Goal: Task Accomplishment & Management: Use online tool/utility

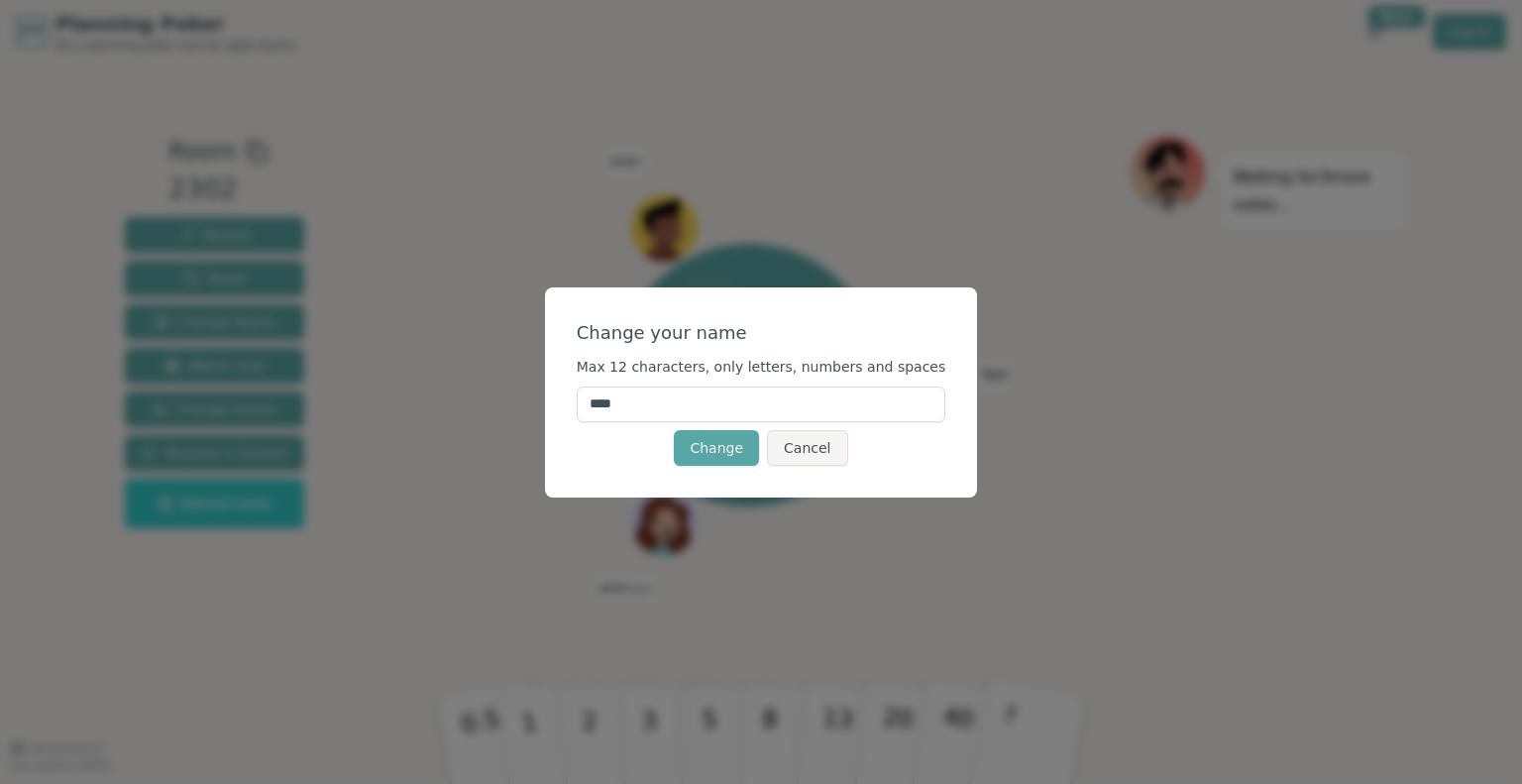
click at [670, 407] on input "****" at bounding box center [762, 404] width 370 height 36
type input "*******"
click at [690, 447] on button "Change" at bounding box center [716, 448] width 85 height 36
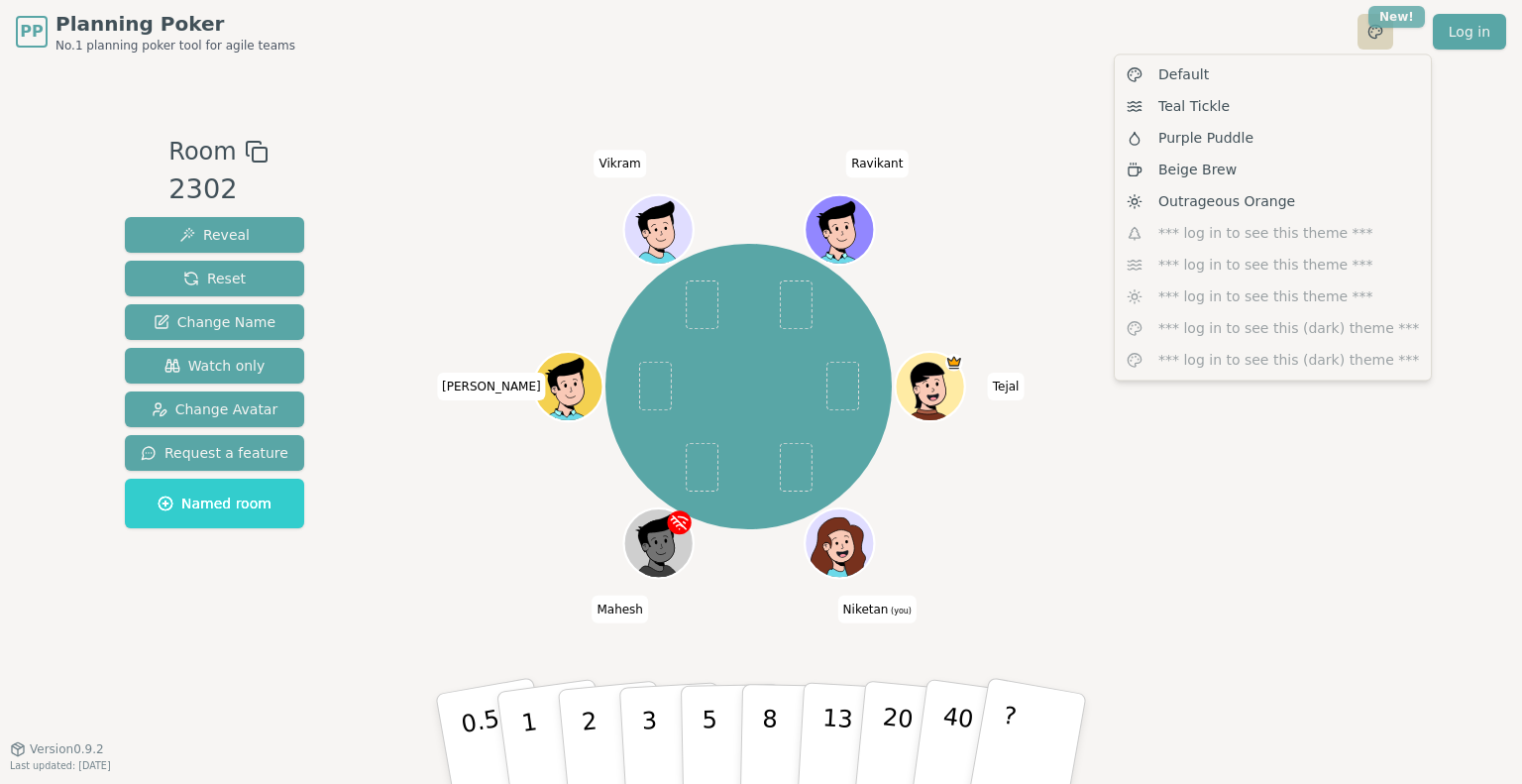
click at [1407, 17] on html "PP Planning Poker No.1 planning poker tool for agile teams Toggle theme New! Lo…" at bounding box center [761, 392] width 1522 height 784
click at [1074, 65] on html "PP Planning Poker No.1 planning poker tool for agile teams Toggle theme New! Lo…" at bounding box center [761, 392] width 1522 height 784
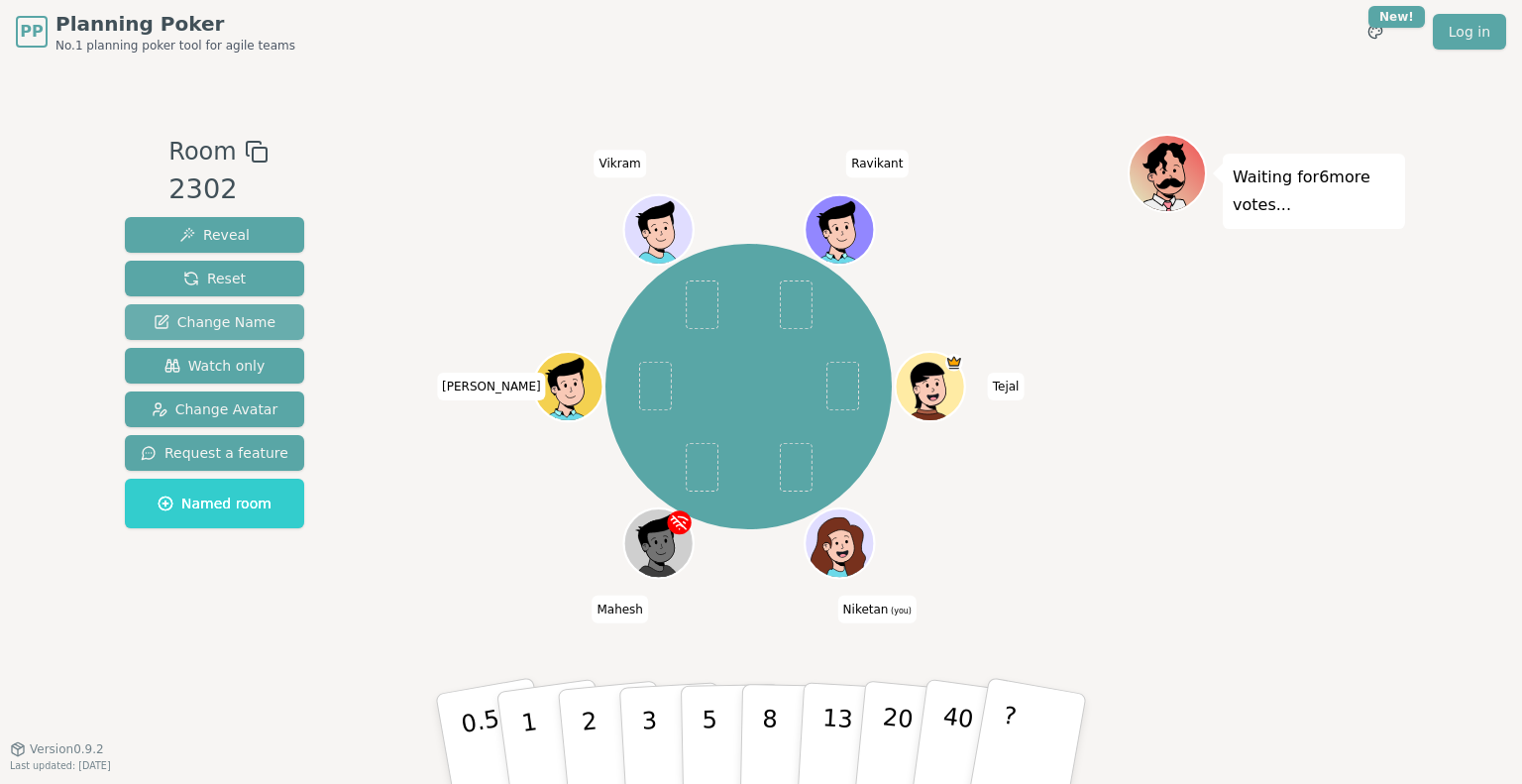
click at [250, 326] on span "Change Name" at bounding box center [215, 322] width 122 height 20
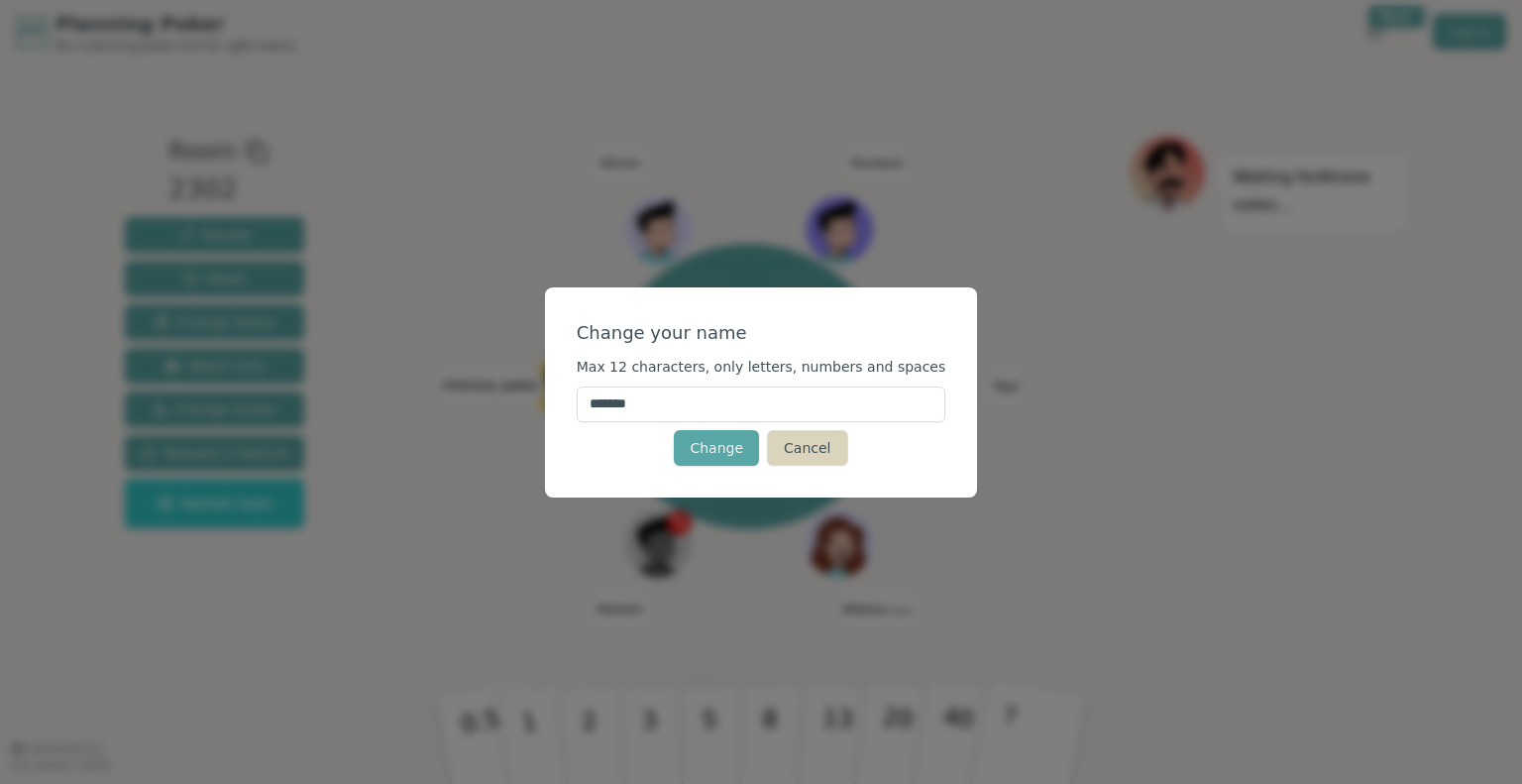
click at [805, 457] on button "Cancel" at bounding box center [807, 448] width 80 height 36
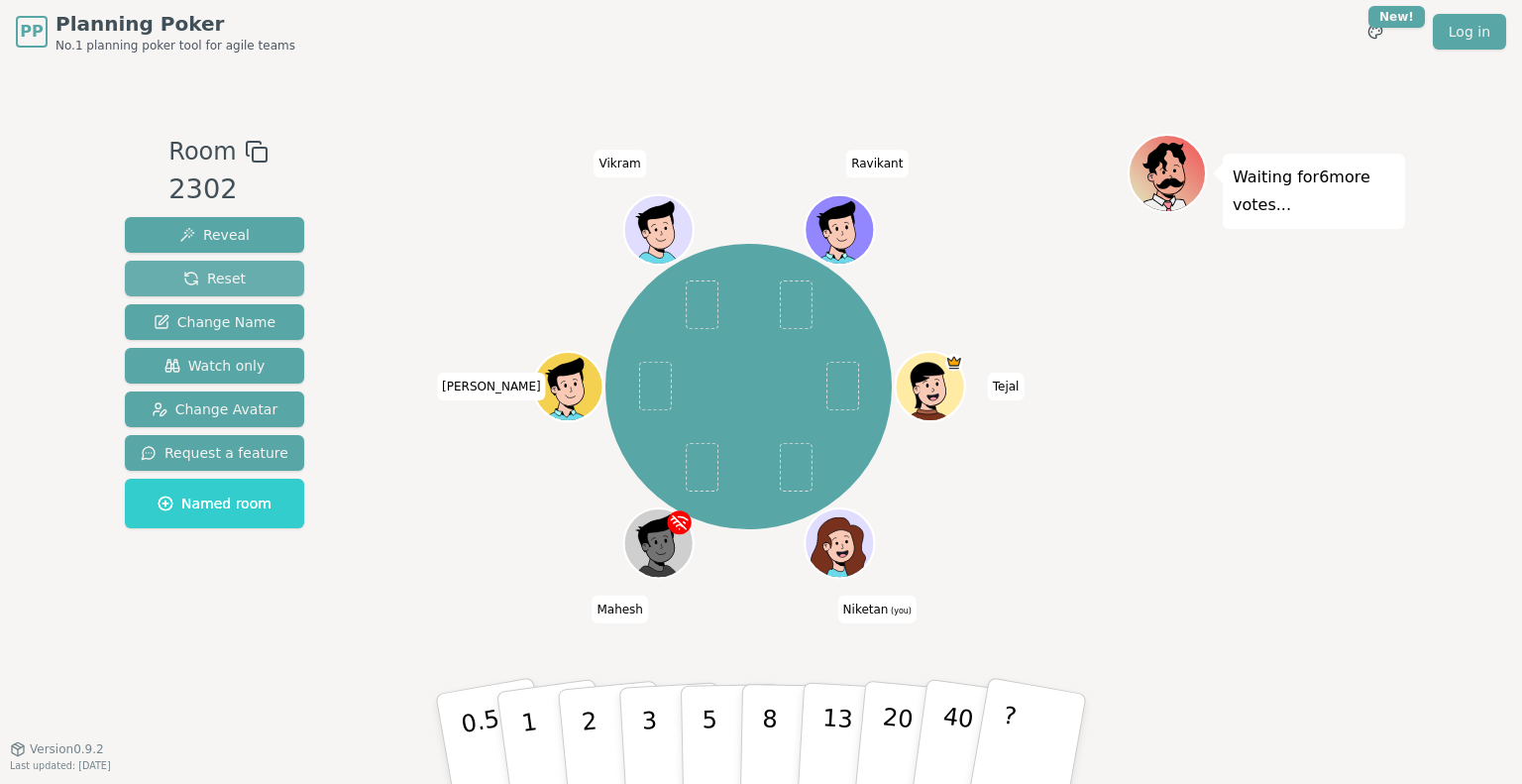
click at [243, 284] on button "Reset" at bounding box center [214, 279] width 179 height 36
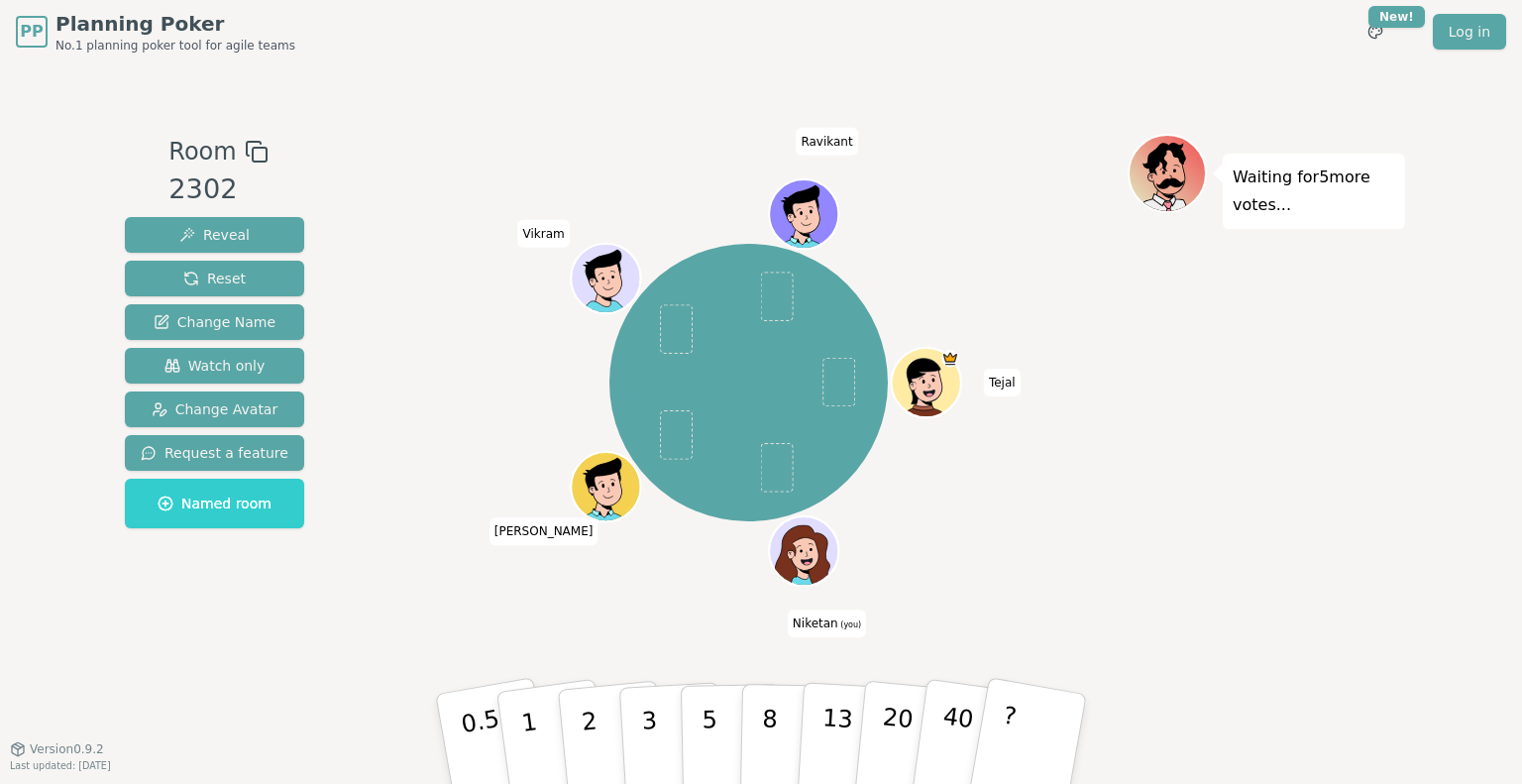
click at [811, 554] on div at bounding box center [805, 572] width 67 height 60
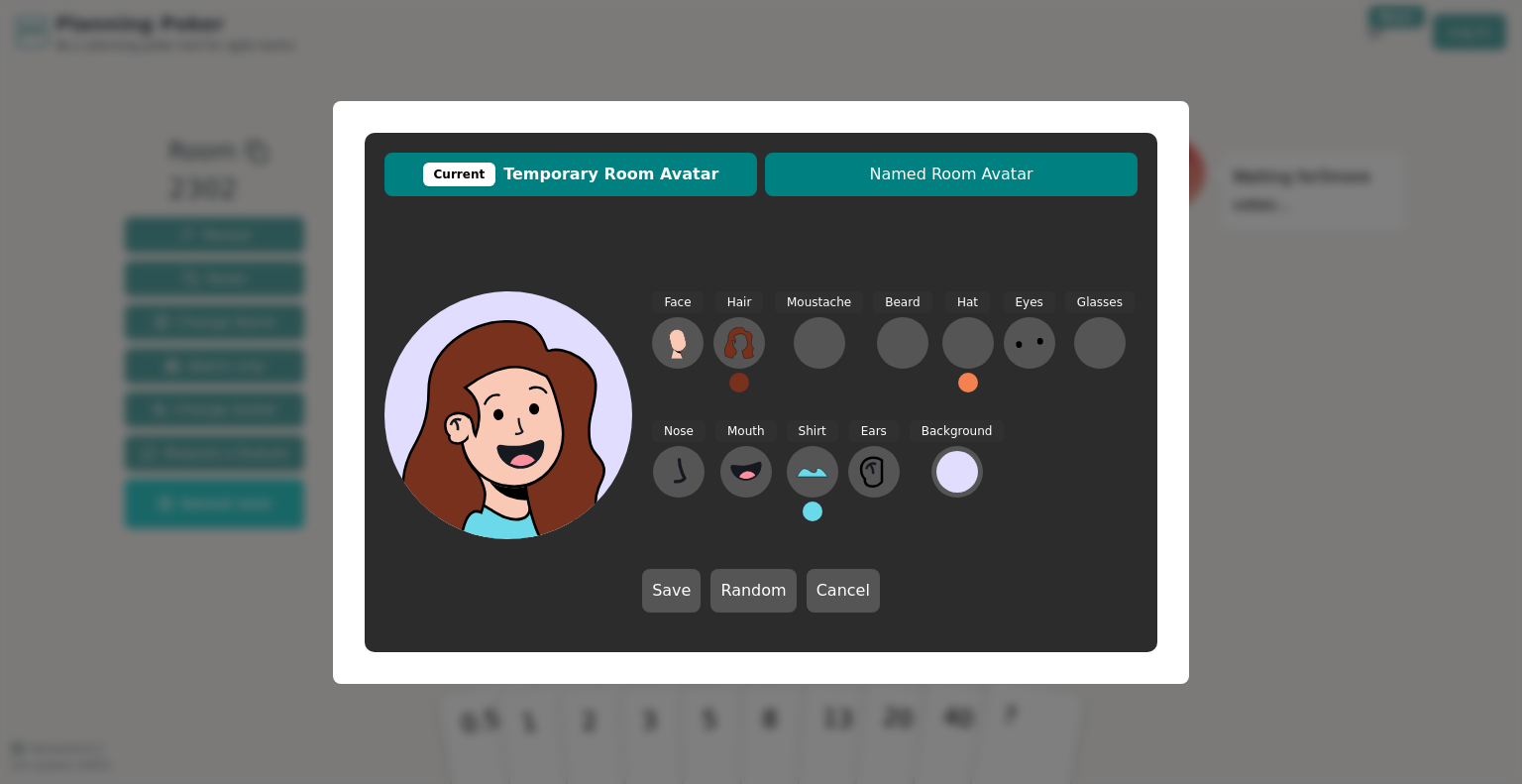
click at [897, 175] on span "Named Room Avatar" at bounding box center [951, 175] width 353 height 24
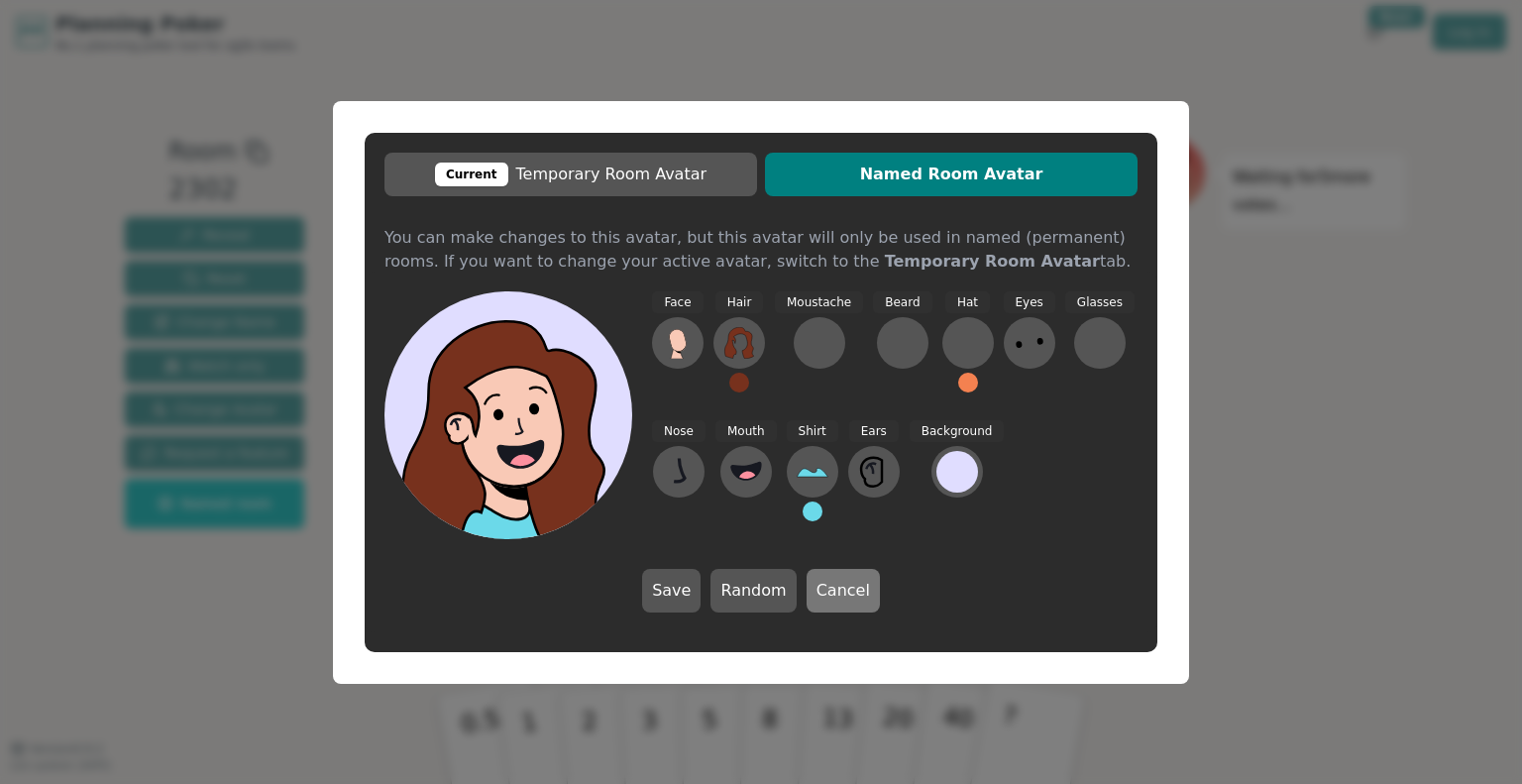
click at [834, 574] on button "Cancel" at bounding box center [843, 591] width 73 height 44
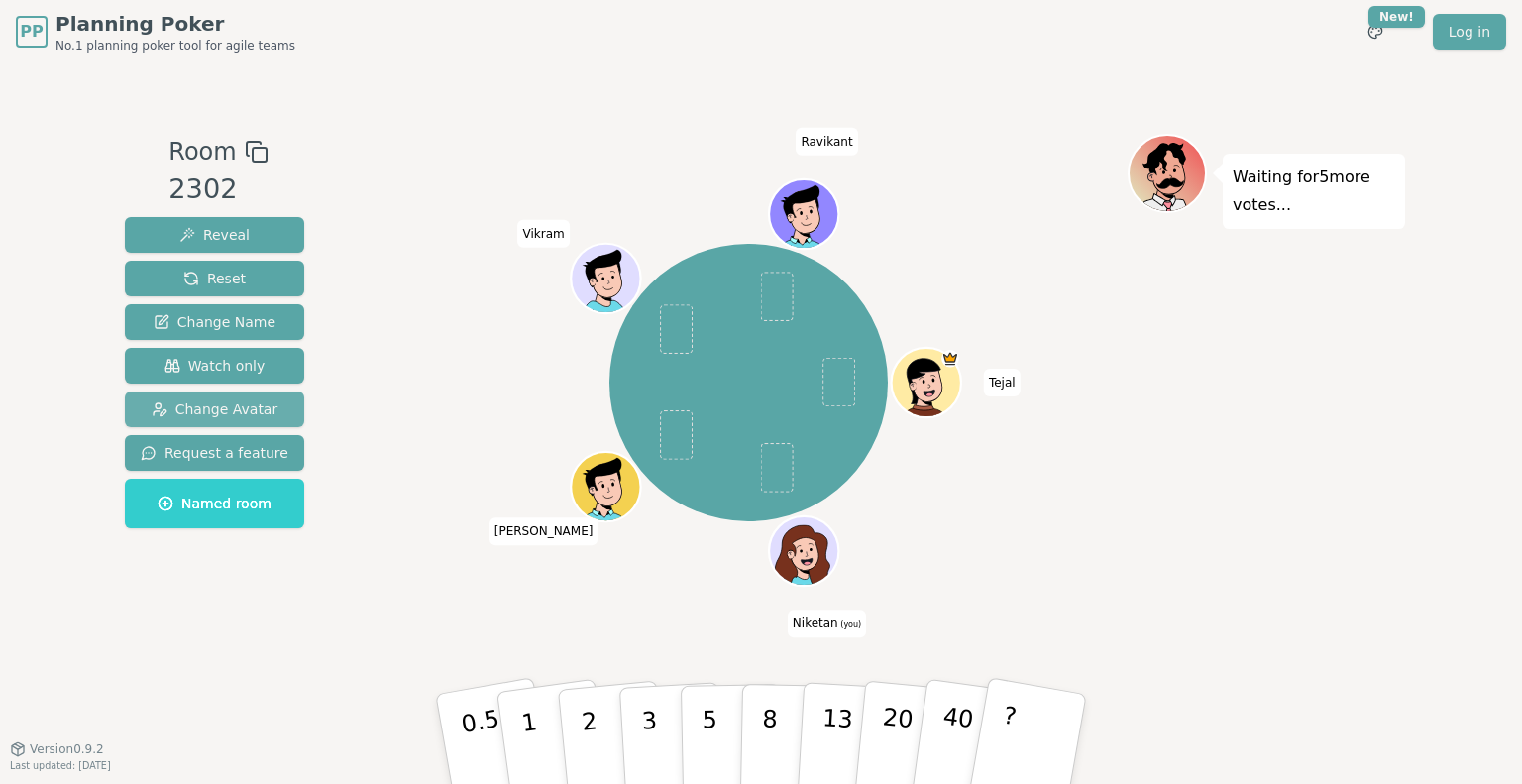
click at [241, 410] on span "Change Avatar" at bounding box center [215, 409] width 127 height 20
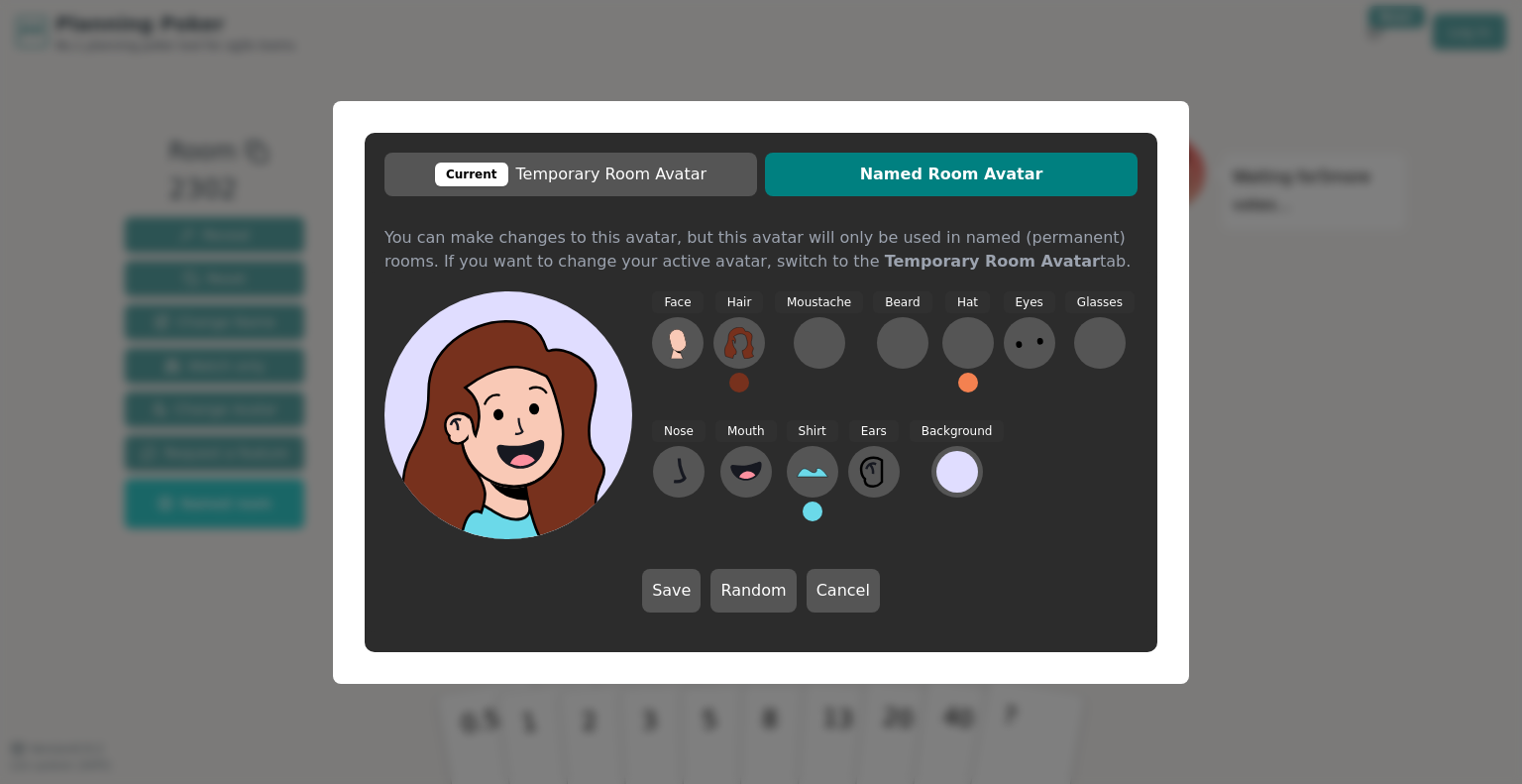
click at [547, 395] on icon at bounding box center [516, 396] width 198 height 29
click at [946, 467] on div at bounding box center [957, 472] width 42 height 42
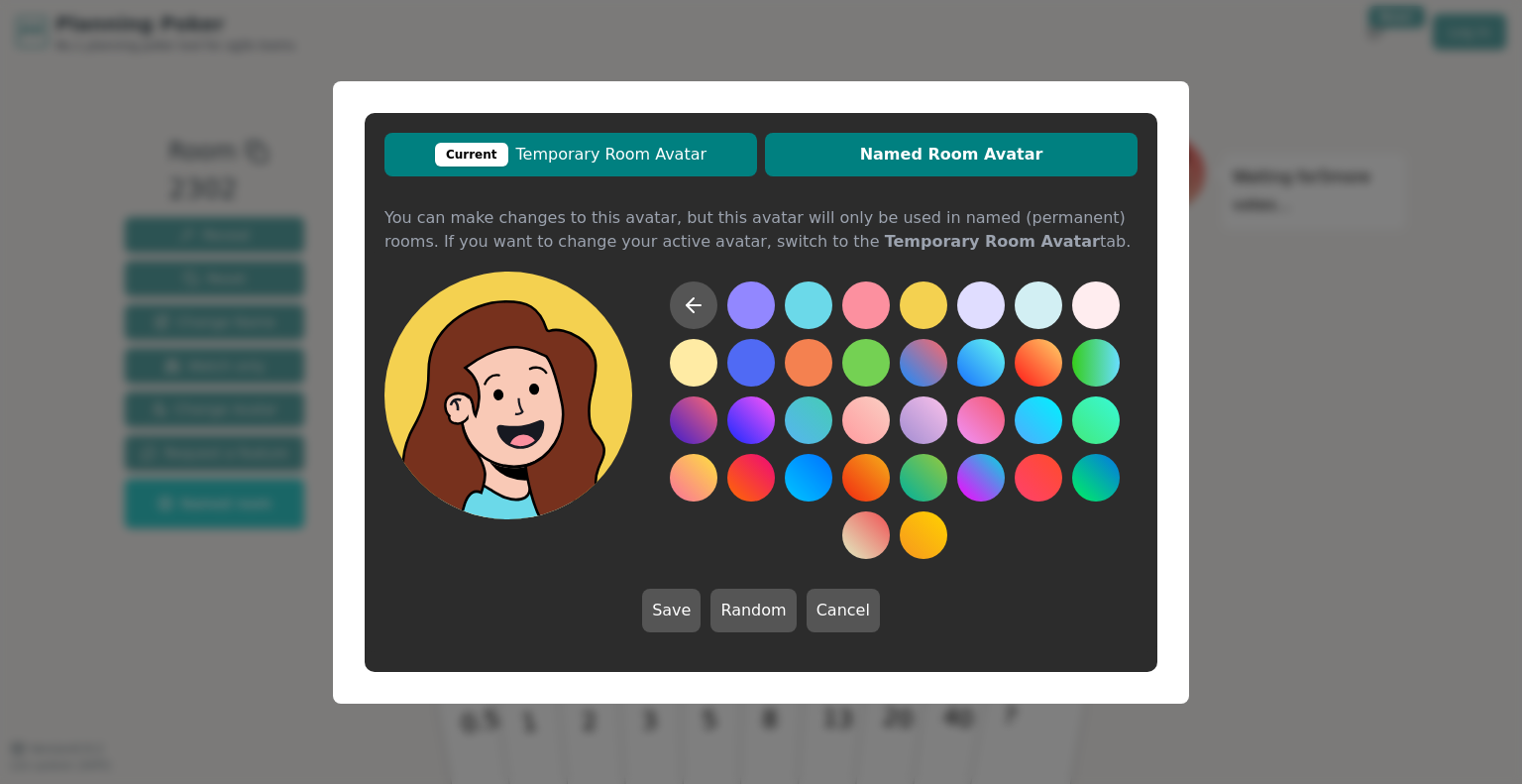
click at [645, 164] on span "Current Temporary Room Avatar" at bounding box center [570, 155] width 353 height 24
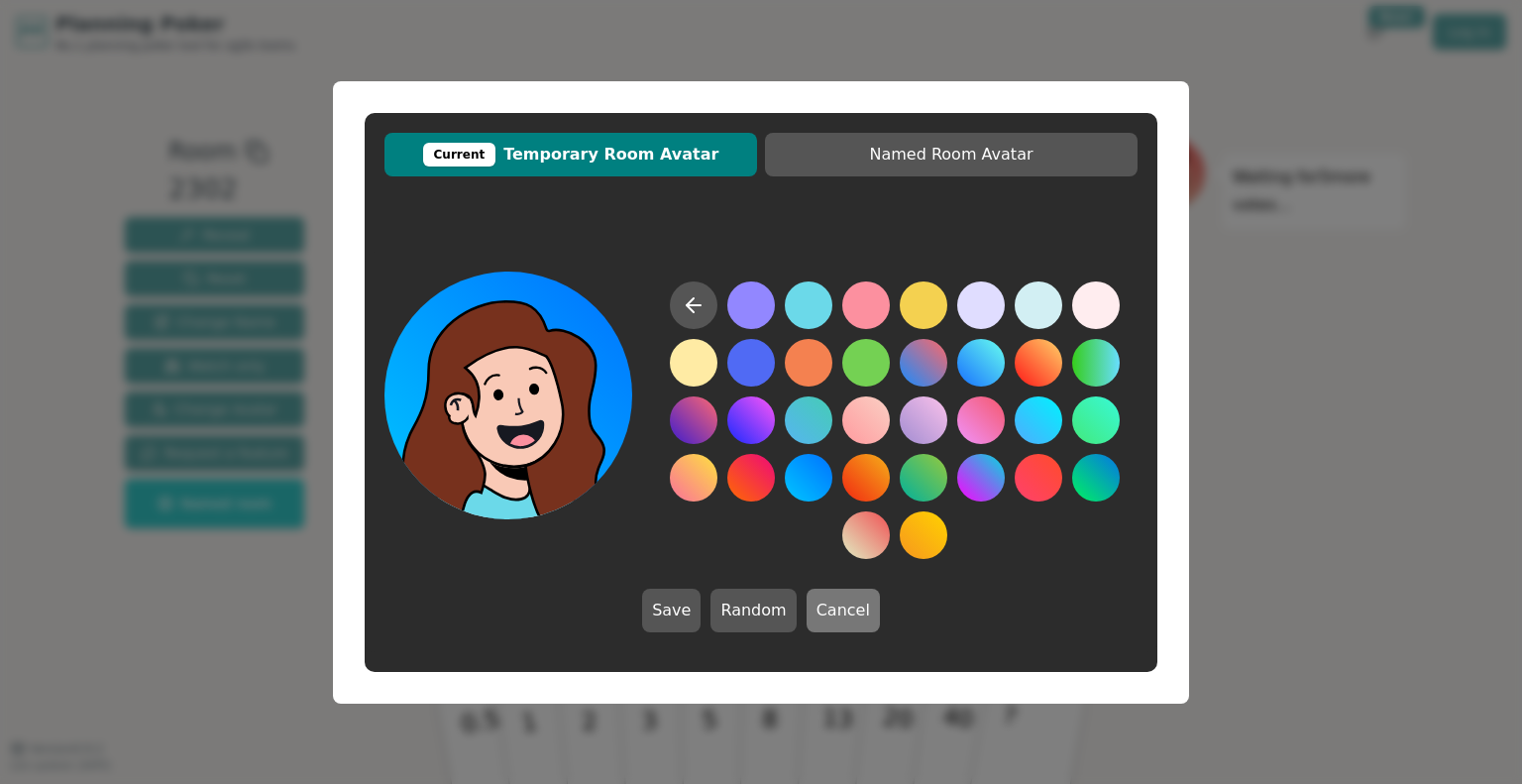
click at [844, 600] on button "Cancel" at bounding box center [843, 611] width 73 height 44
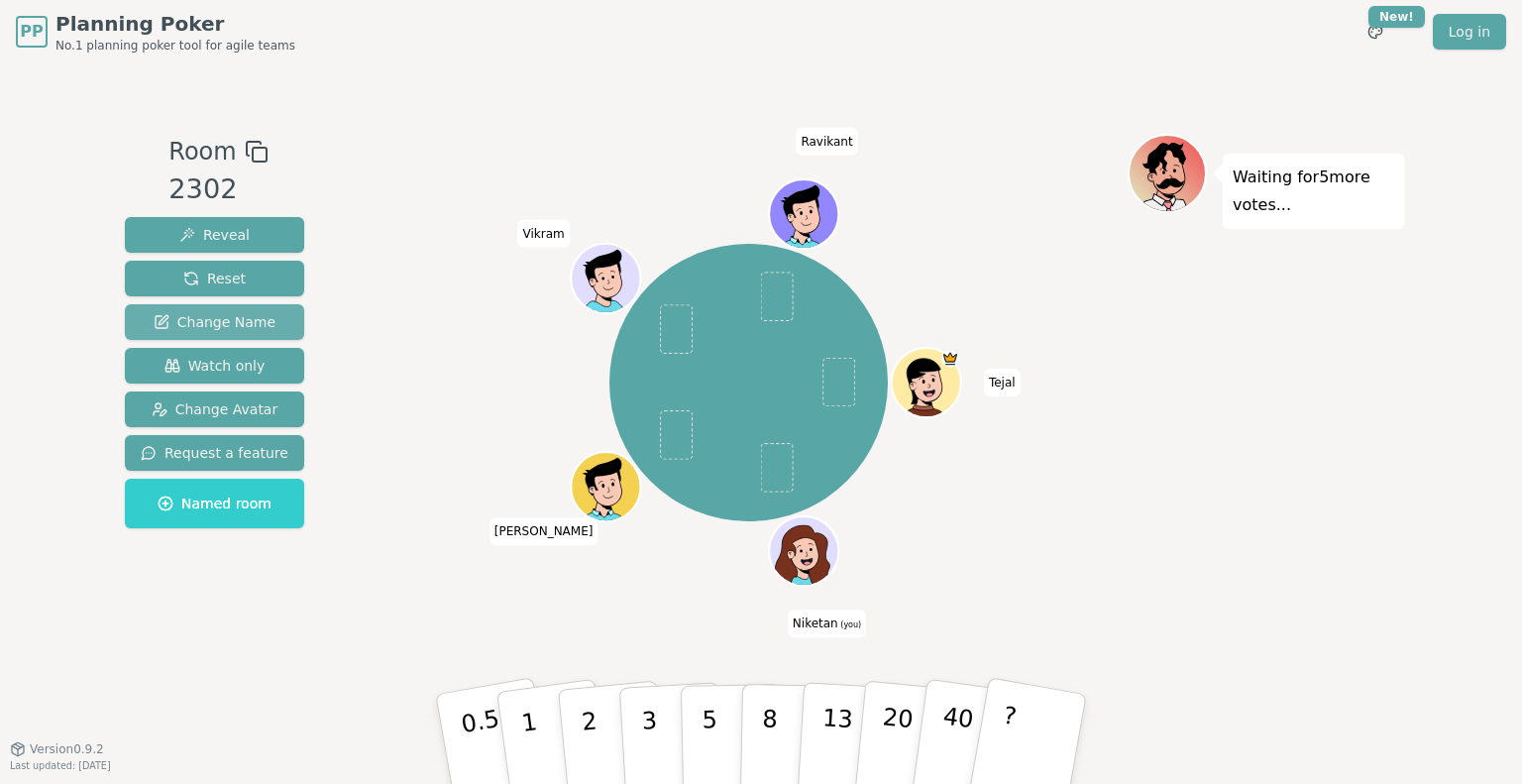
click at [218, 322] on span "Change Name" at bounding box center [215, 322] width 122 height 20
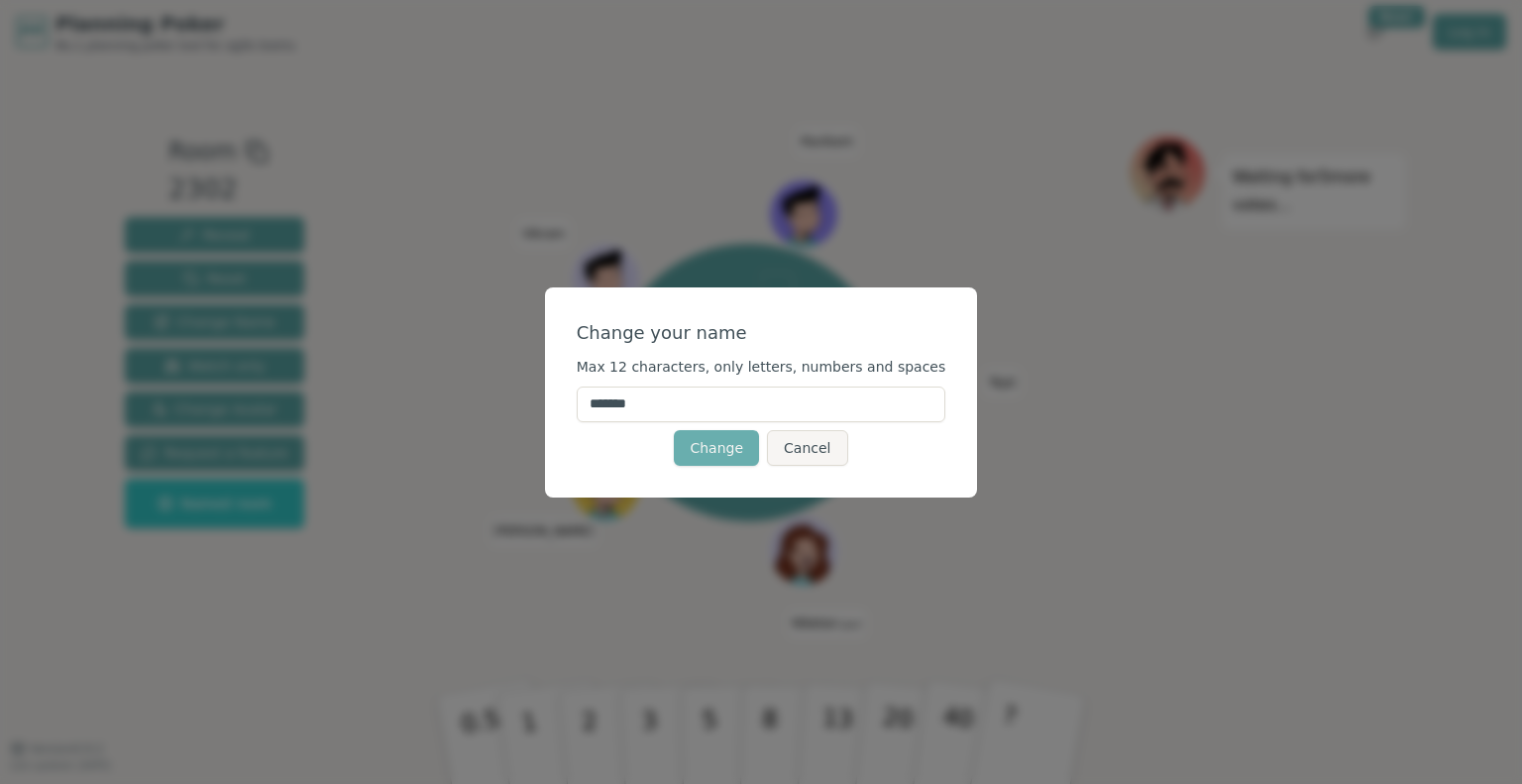
click at [730, 439] on button "Change" at bounding box center [716, 448] width 85 height 36
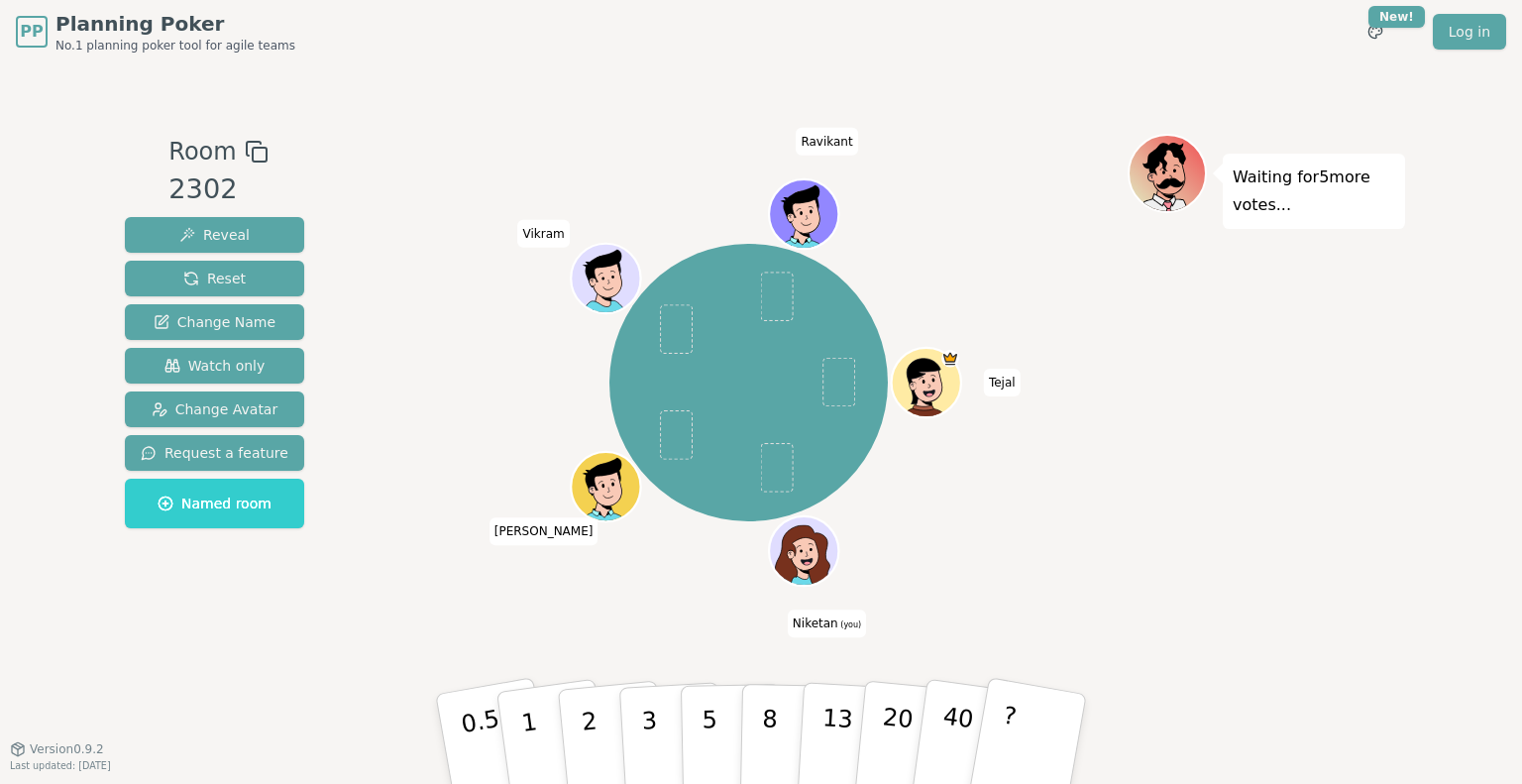
click at [835, 628] on span "Niketan (you)" at bounding box center [827, 623] width 78 height 28
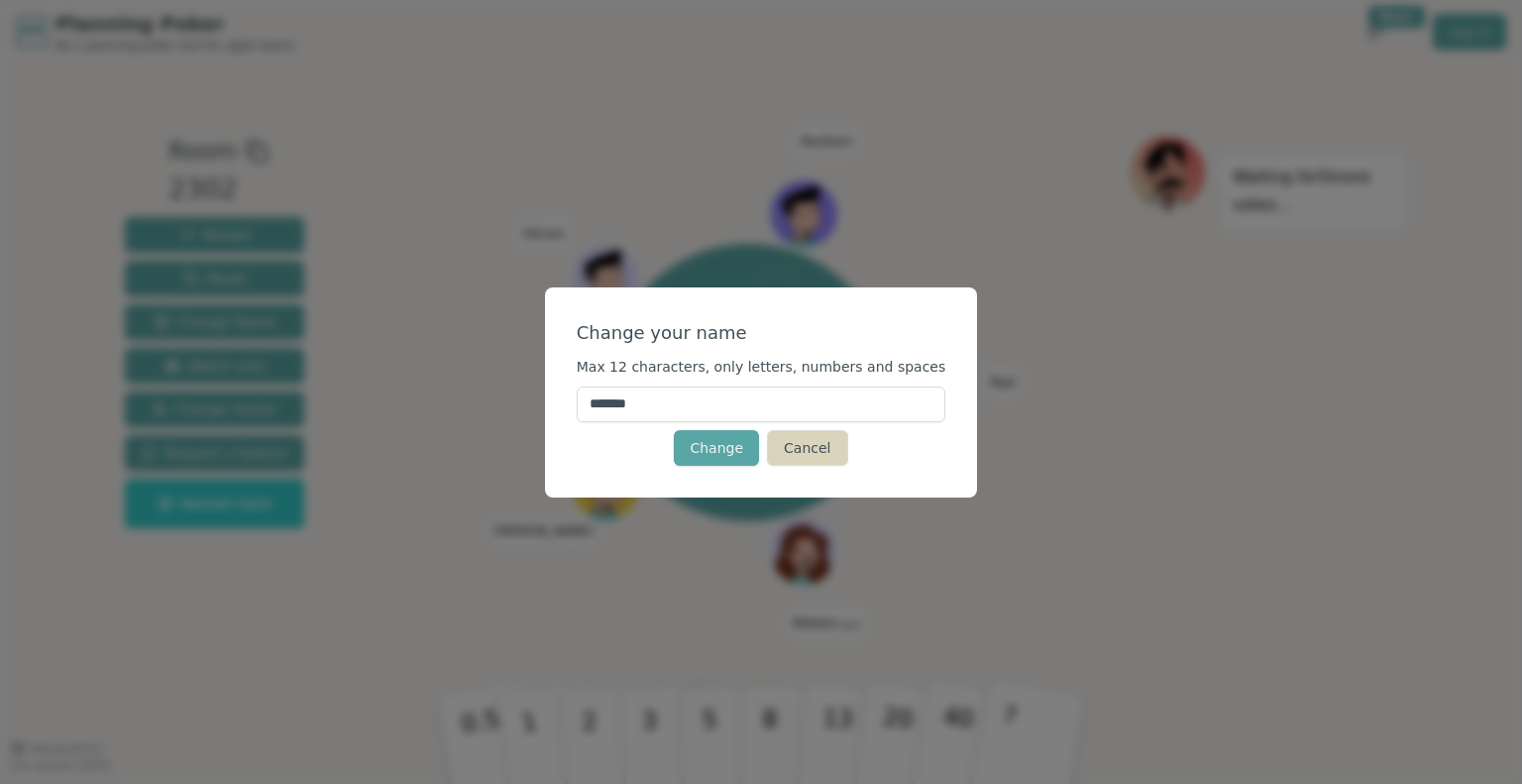
click at [794, 447] on button "Cancel" at bounding box center [807, 448] width 80 height 36
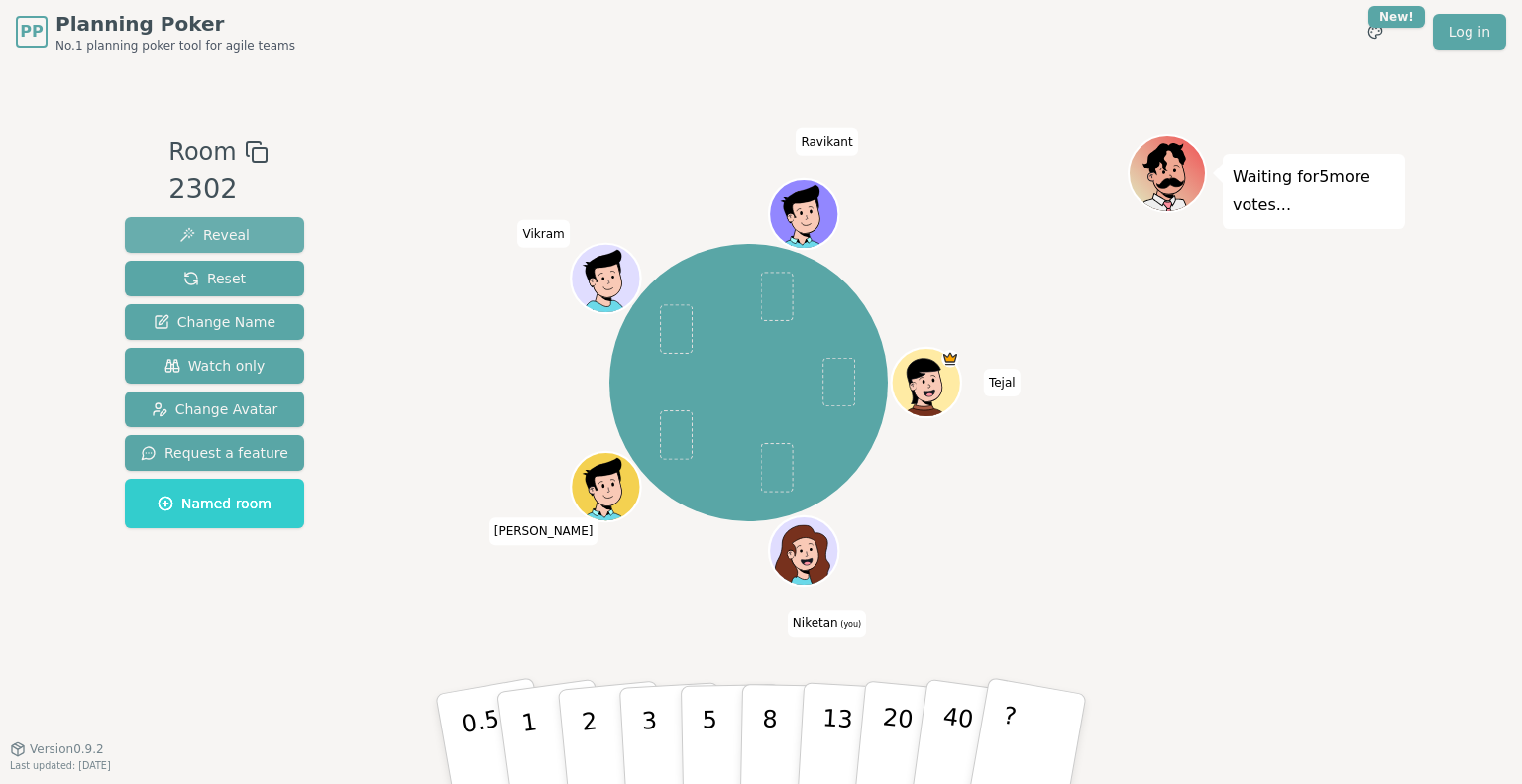
click at [217, 241] on span "Reveal" at bounding box center [214, 235] width 70 height 20
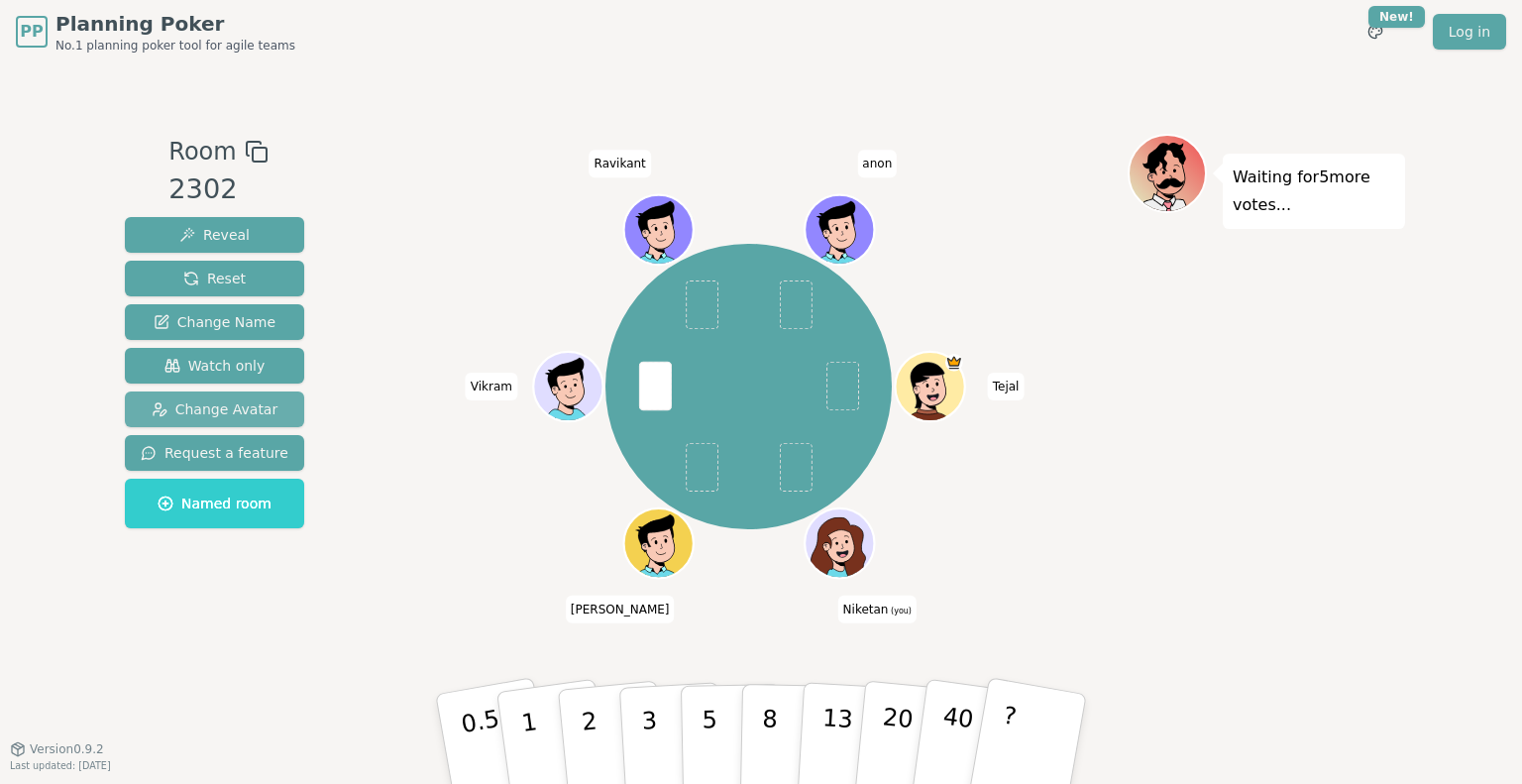
click at [259, 406] on span "Change Avatar" at bounding box center [215, 409] width 127 height 20
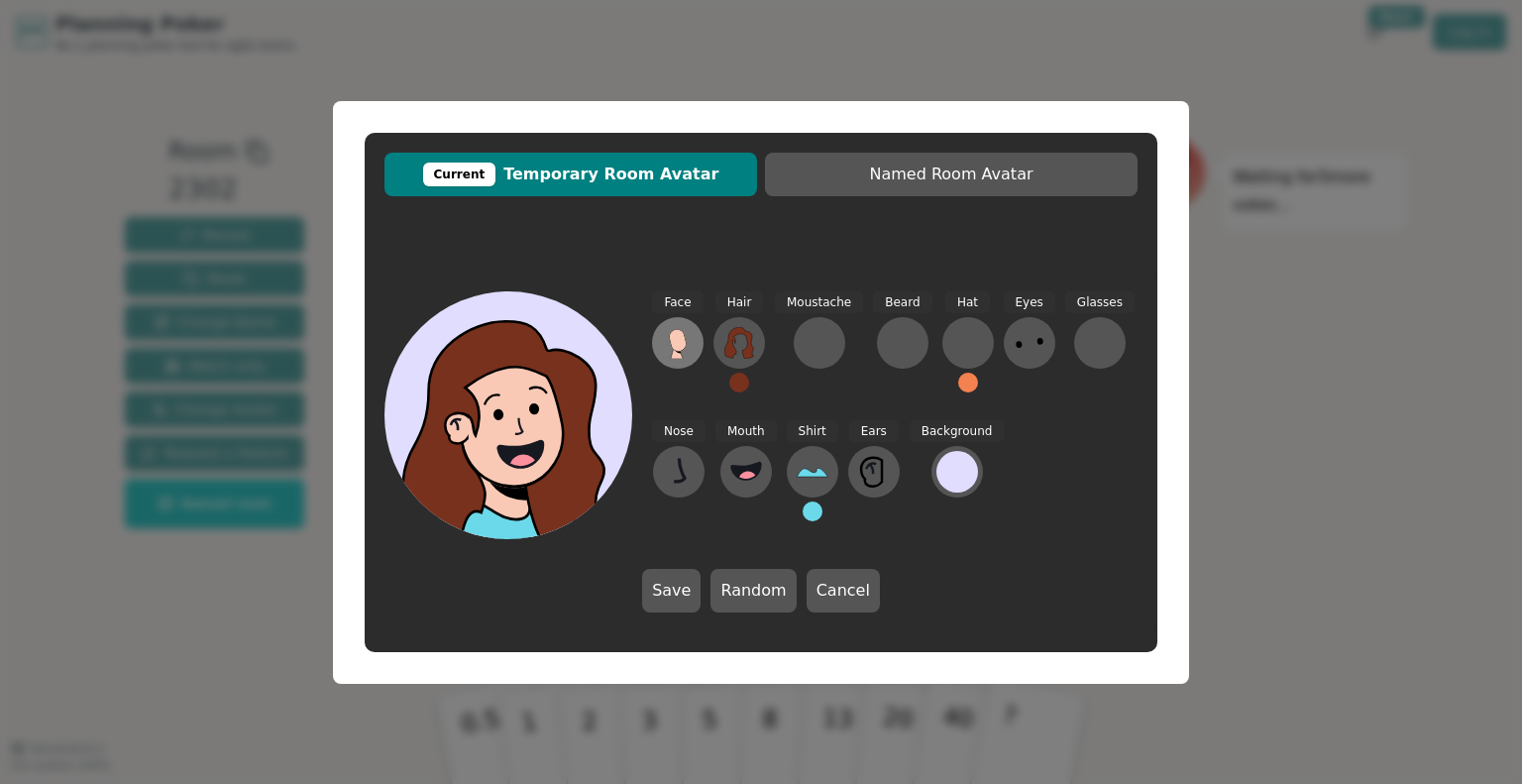
click at [677, 345] on icon at bounding box center [677, 340] width 17 height 22
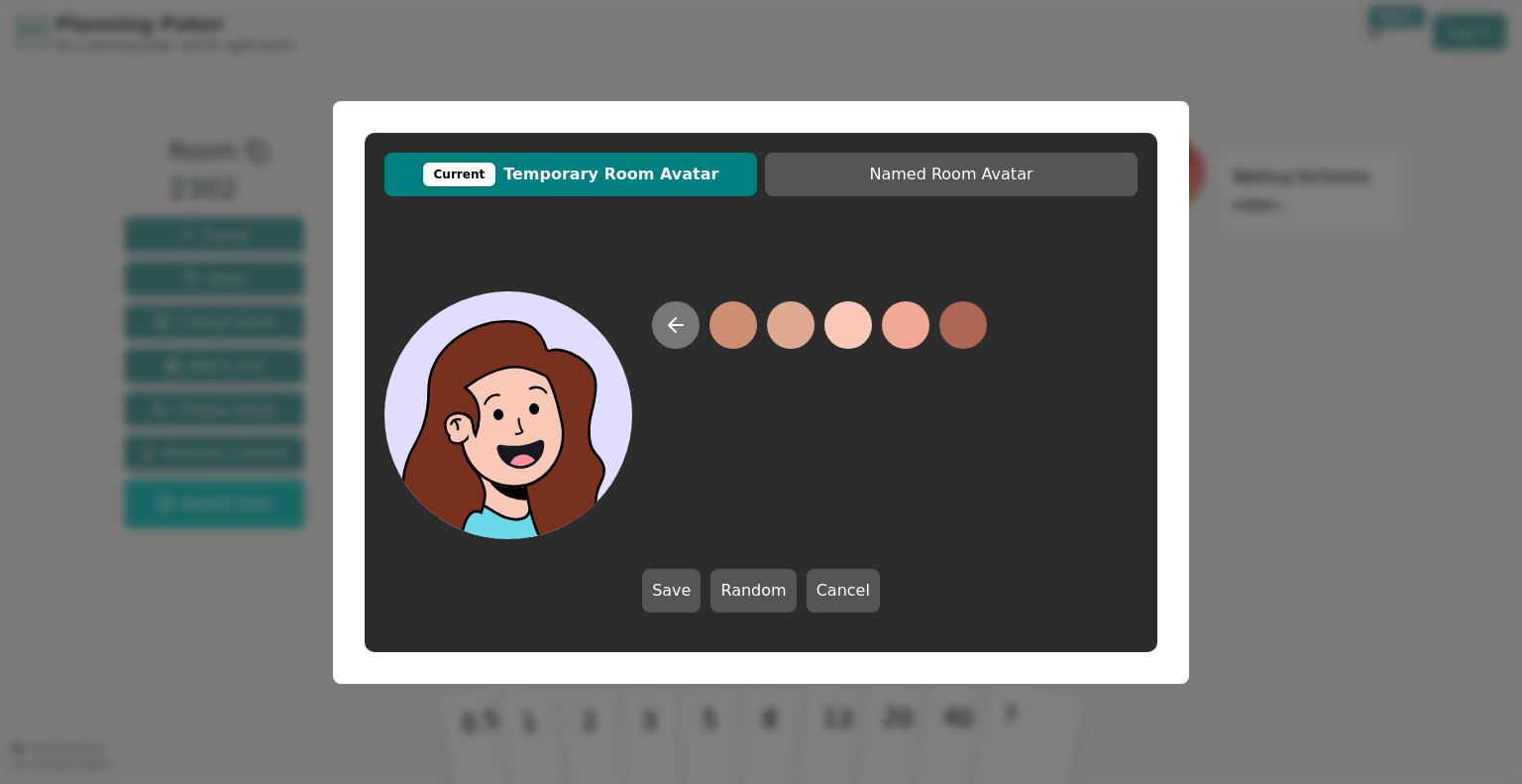
click at [677, 331] on icon at bounding box center [676, 325] width 24 height 24
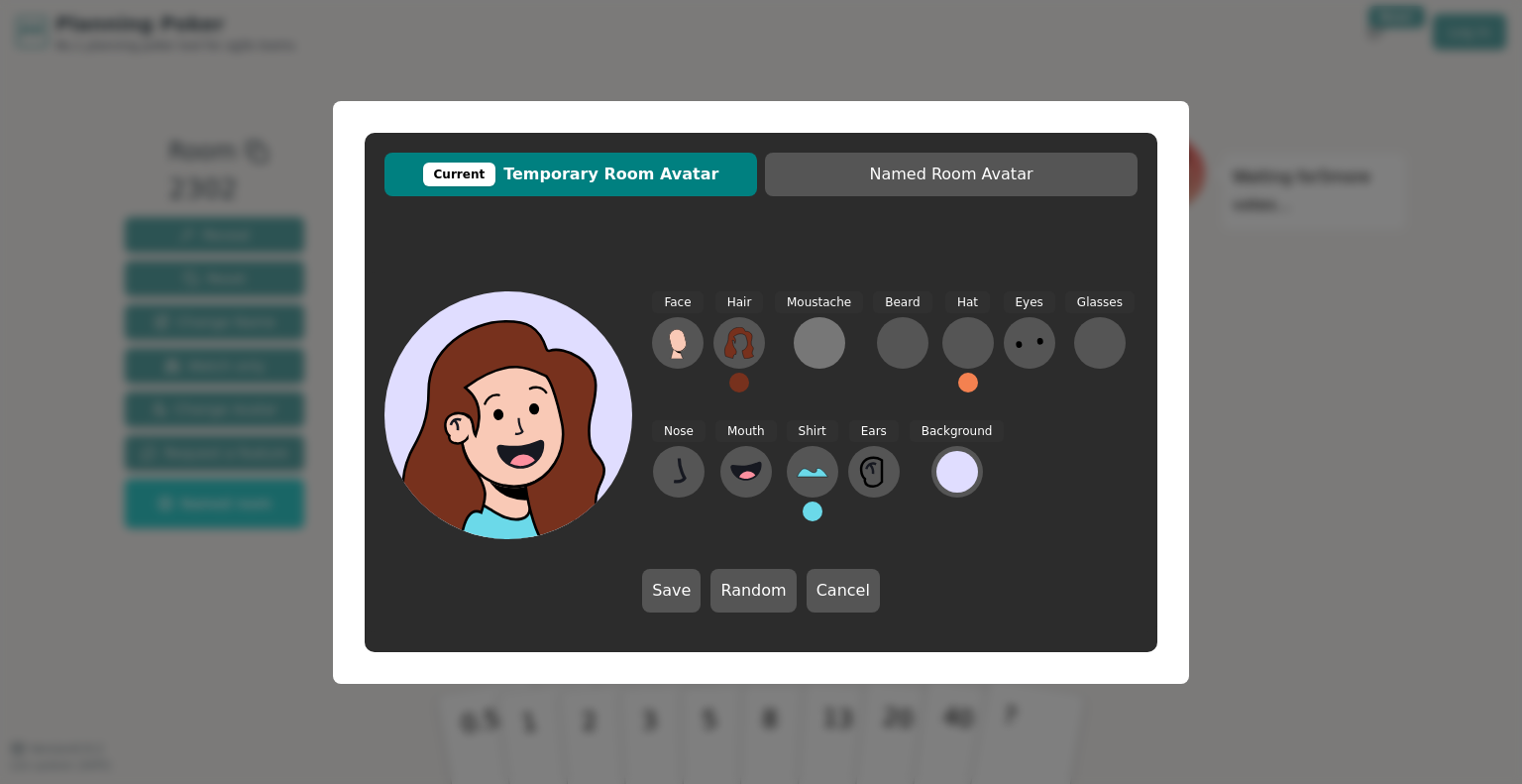
click at [825, 339] on div at bounding box center [820, 343] width 32 height 32
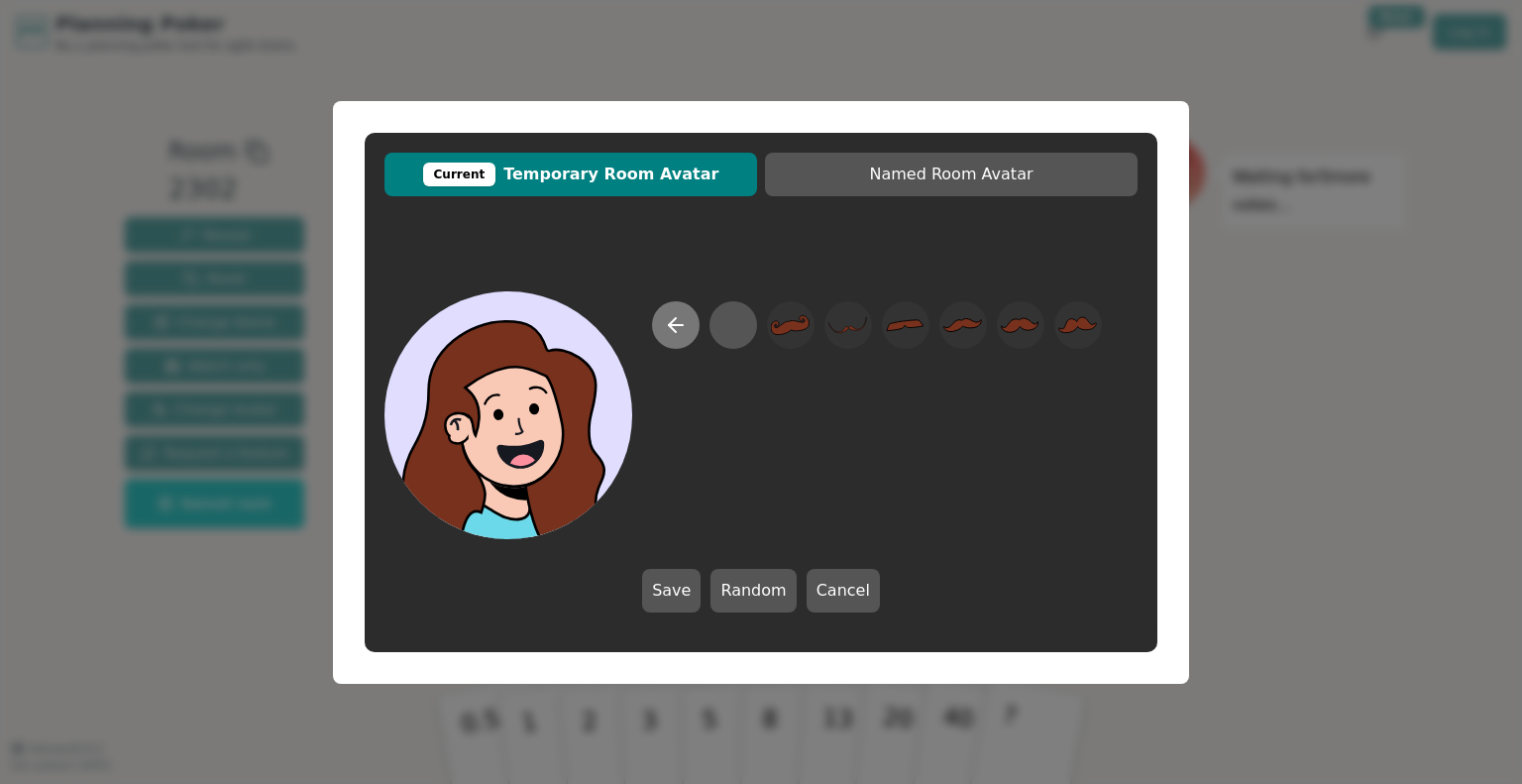
click at [684, 329] on icon at bounding box center [676, 325] width 24 height 24
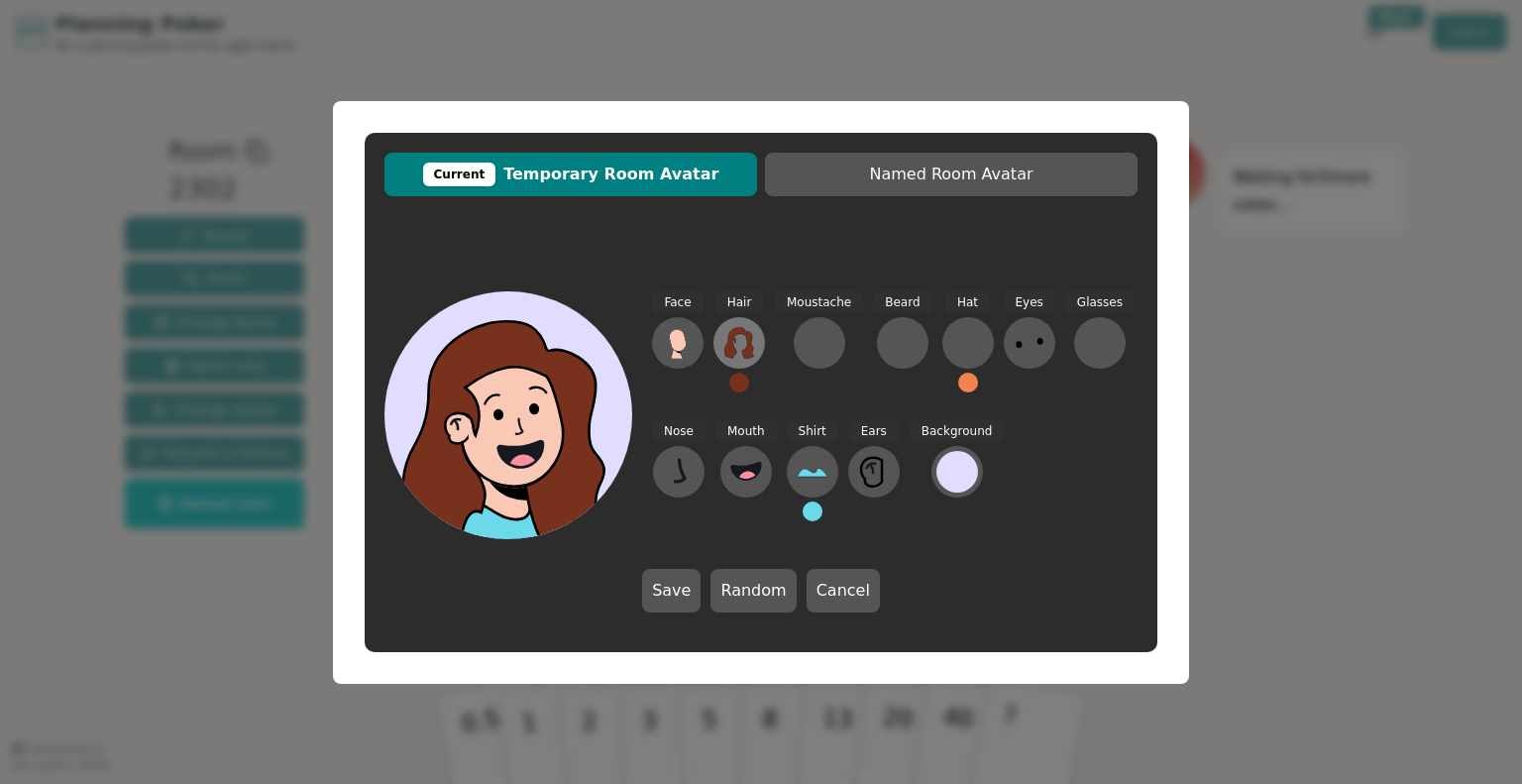
click at [755, 323] on div "Hair" at bounding box center [739, 350] width 52 height 119
click at [742, 350] on icon at bounding box center [739, 343] width 32 height 32
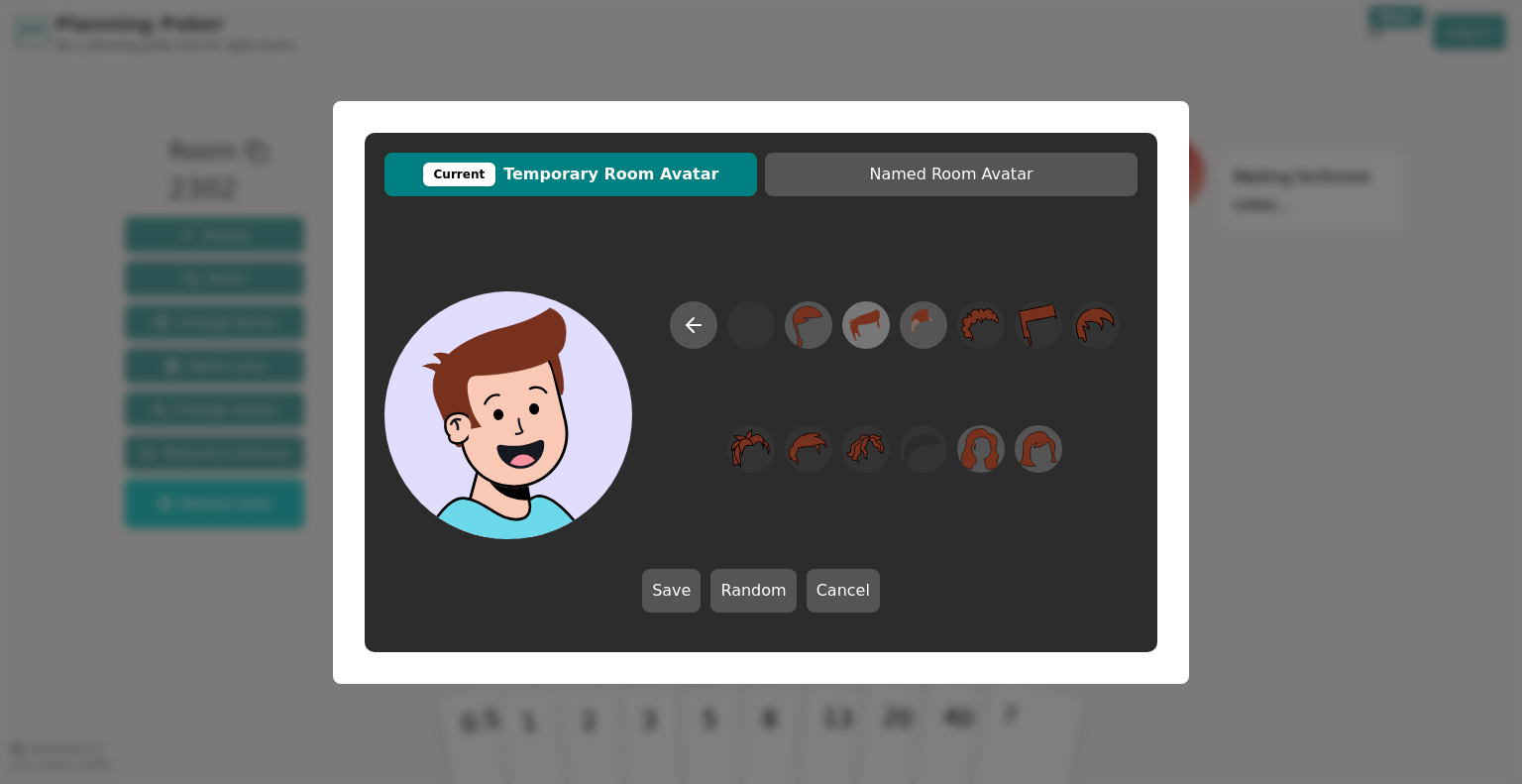
click at [844, 320] on div at bounding box center [865, 324] width 55 height 63
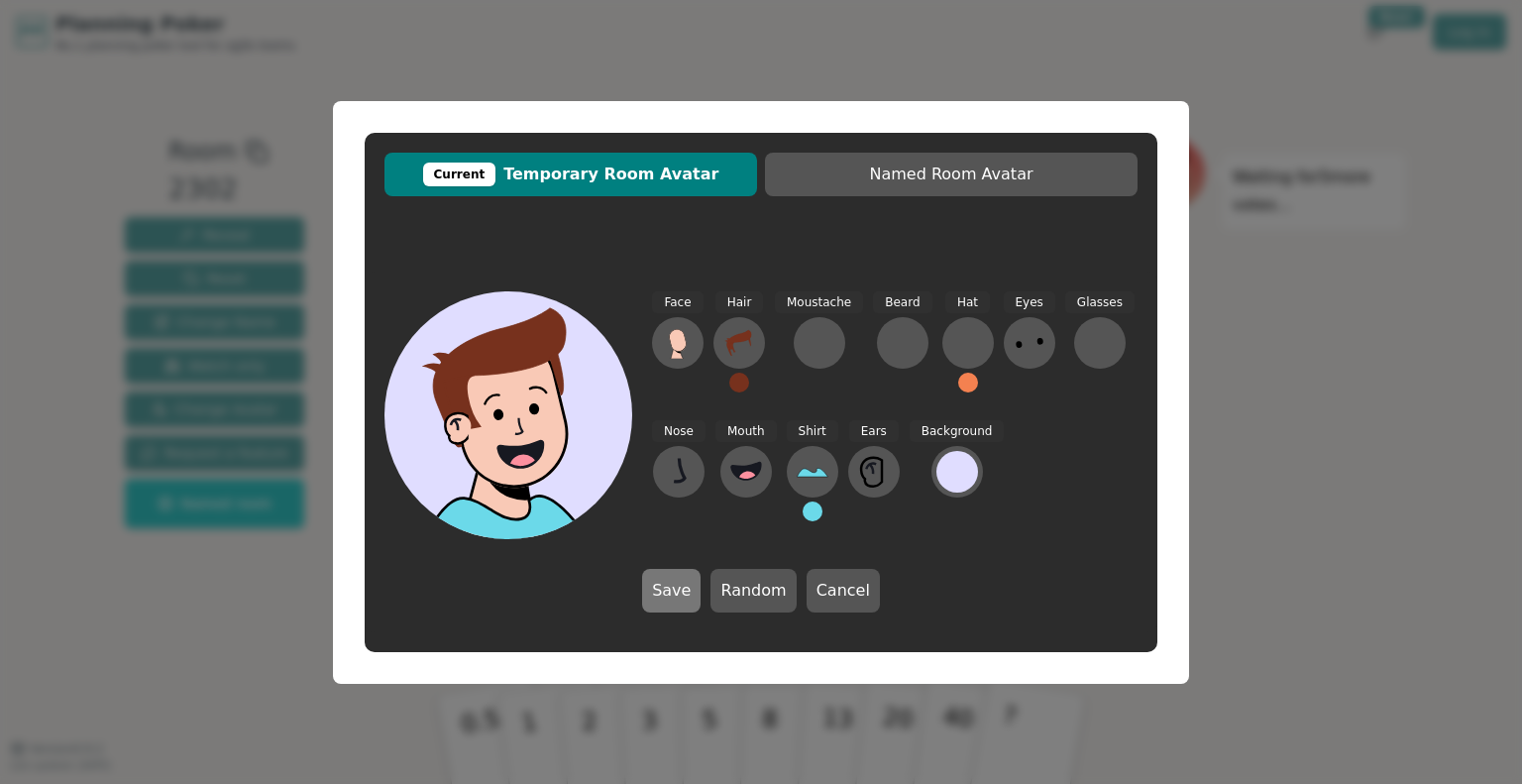
click at [690, 582] on button "Save" at bounding box center [671, 591] width 58 height 44
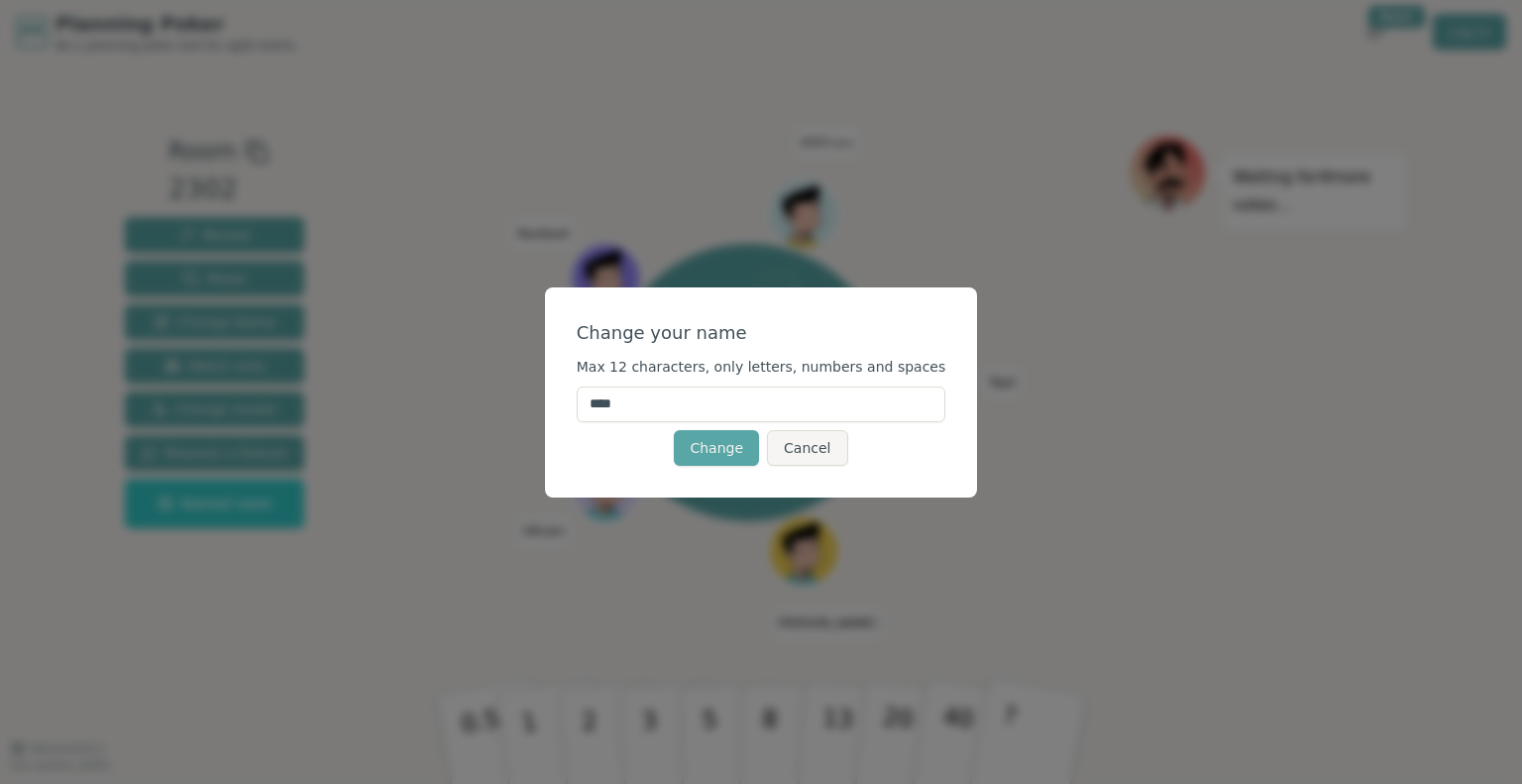
click at [734, 408] on input "****" at bounding box center [762, 404] width 370 height 36
click at [820, 450] on button "Cancel" at bounding box center [807, 448] width 80 height 36
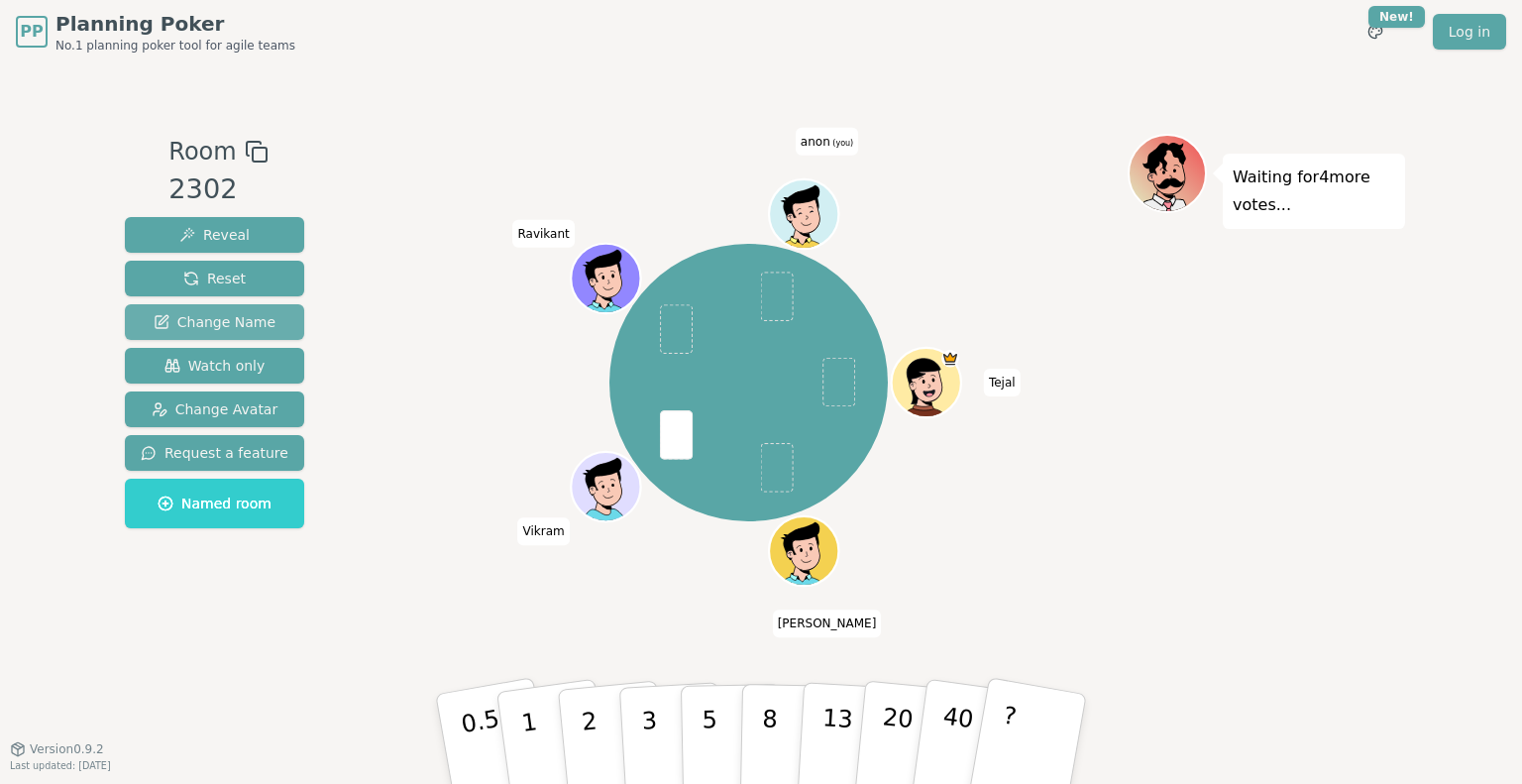
click at [203, 318] on span "Change Name" at bounding box center [215, 322] width 122 height 20
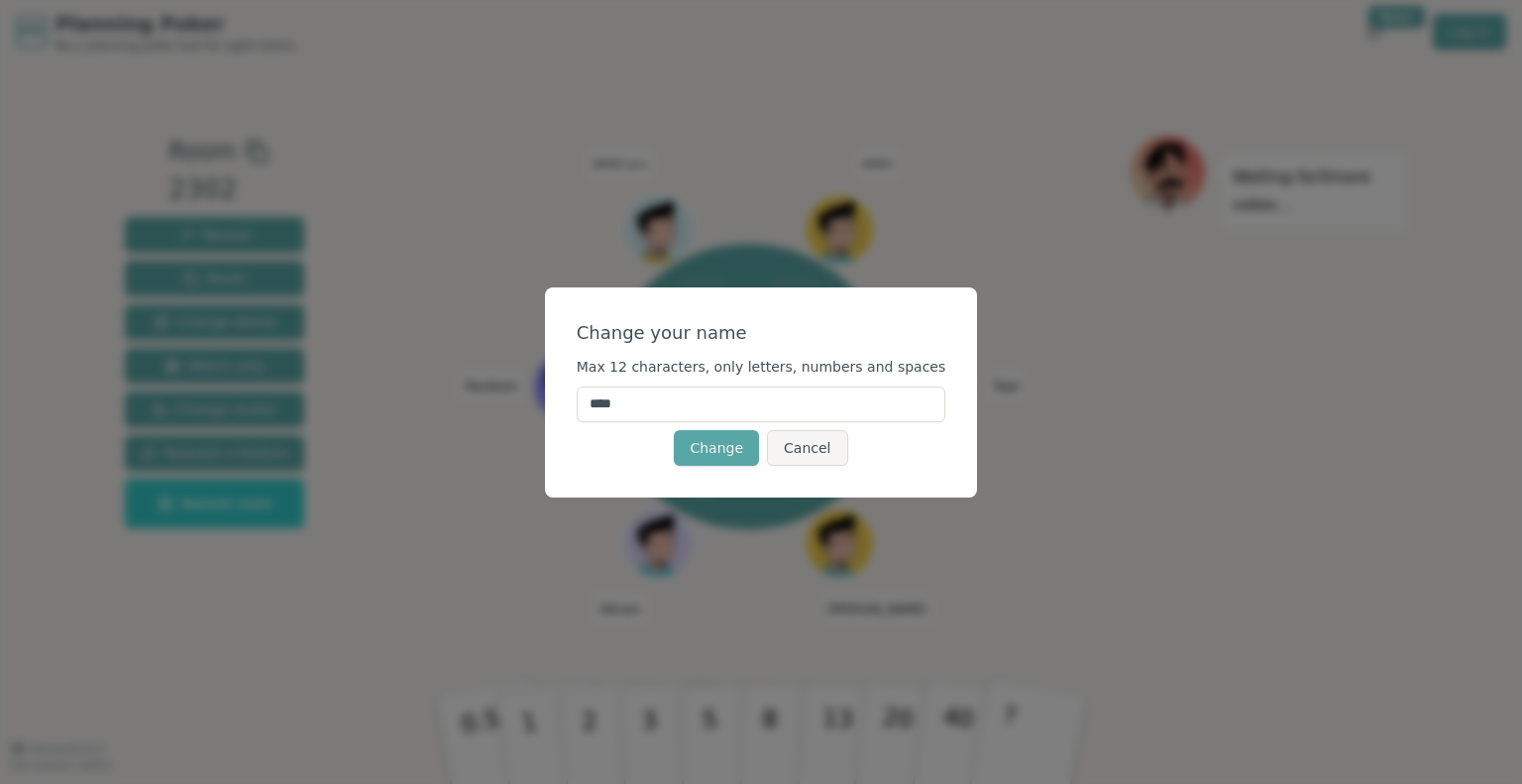
click at [682, 402] on input "****" at bounding box center [762, 404] width 370 height 36
type input "*******"
click button "Change" at bounding box center [716, 448] width 85 height 36
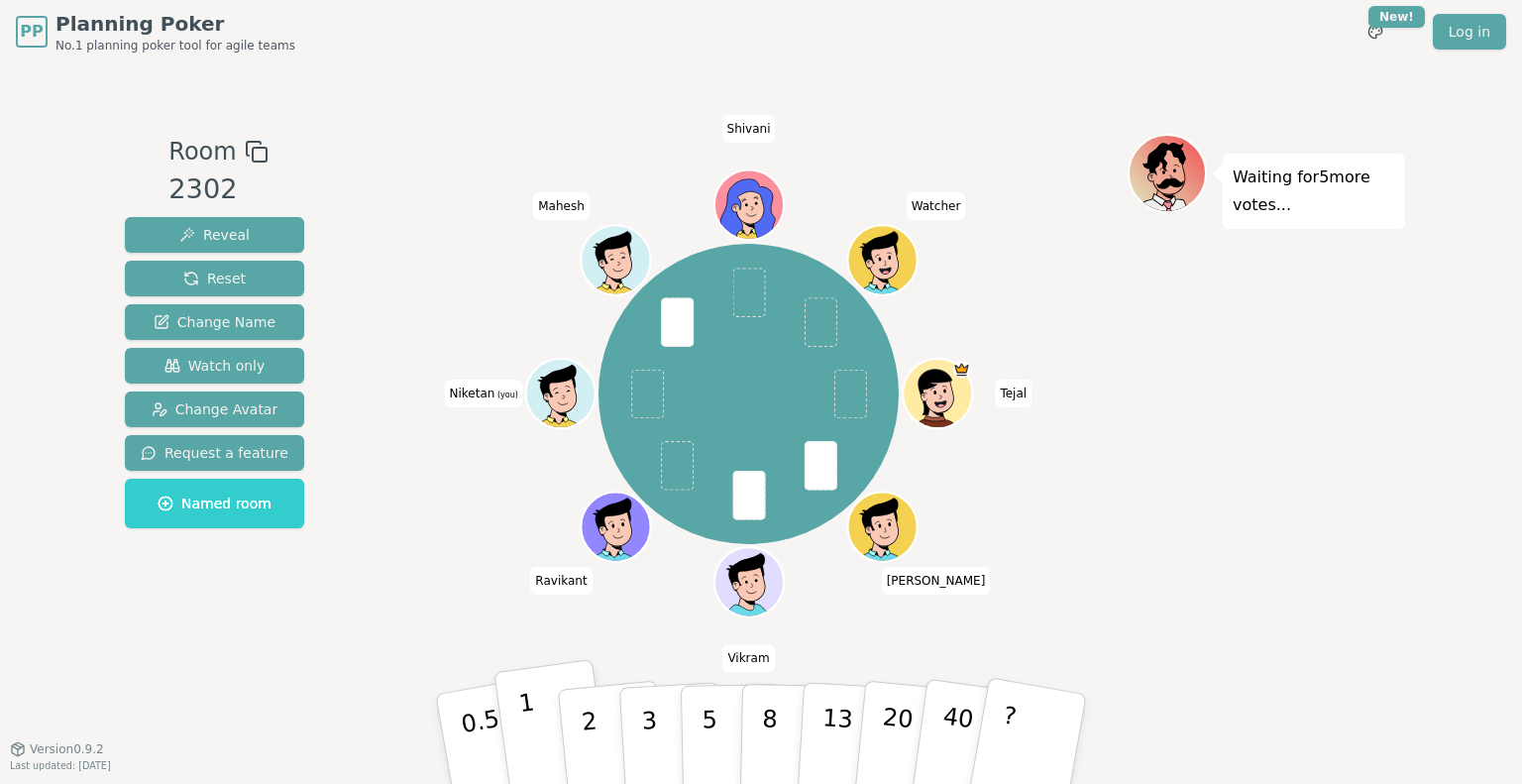
click at [535, 736] on p "1" at bounding box center [532, 742] width 30 height 108
click at [235, 231] on span "Reveal" at bounding box center [214, 235] width 70 height 20
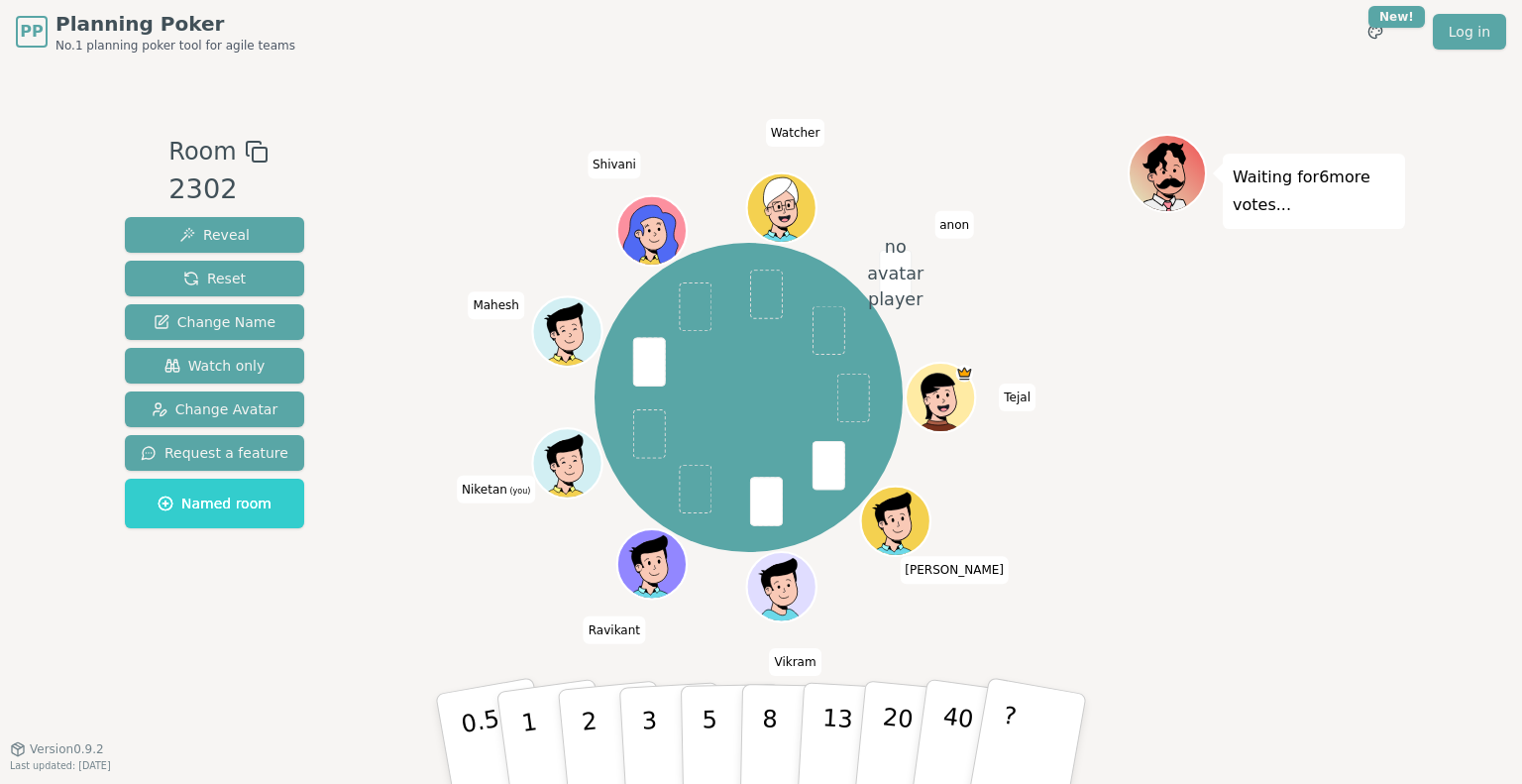
click at [642, 442] on span at bounding box center [649, 434] width 33 height 50
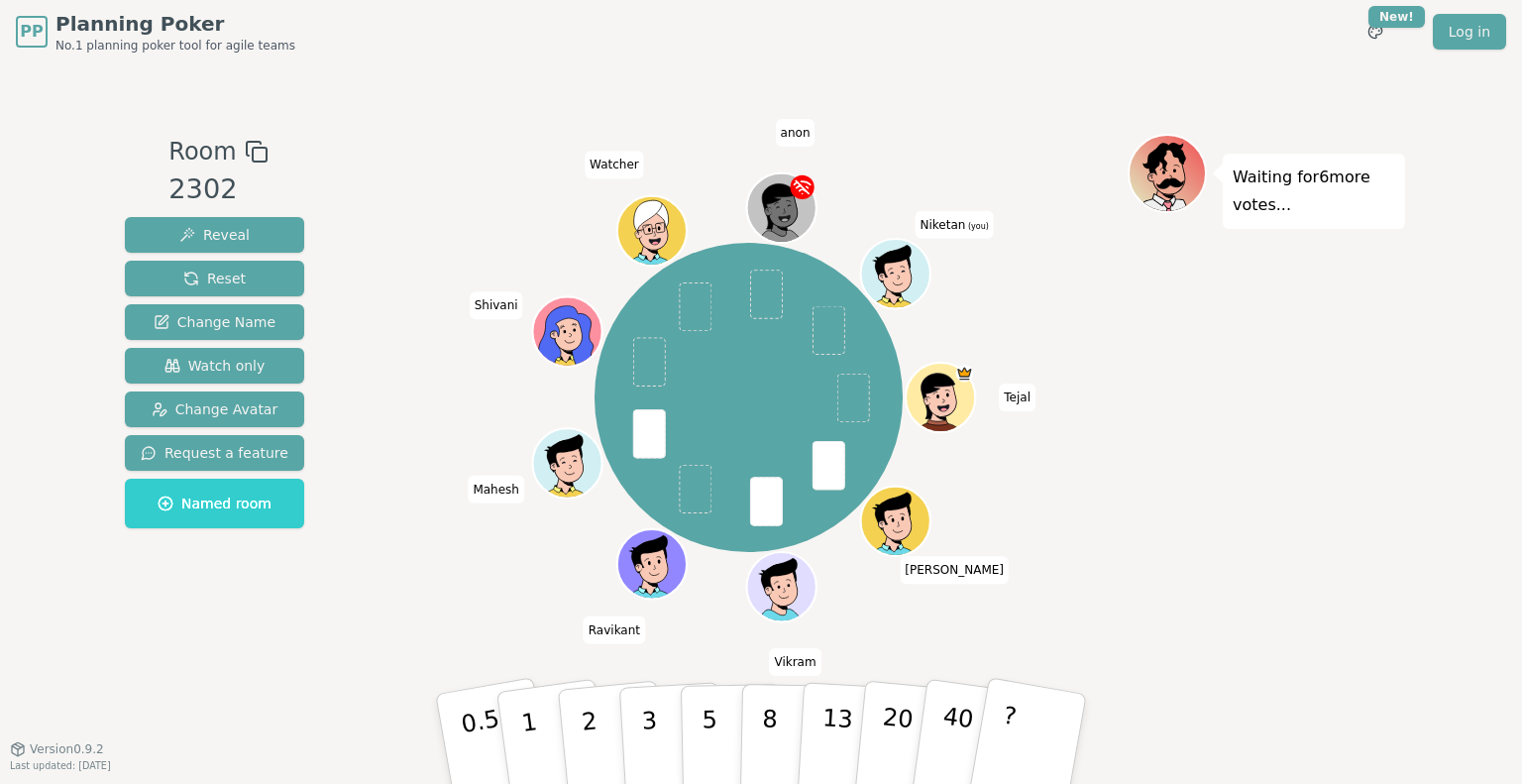
click at [834, 321] on span at bounding box center [829, 330] width 33 height 50
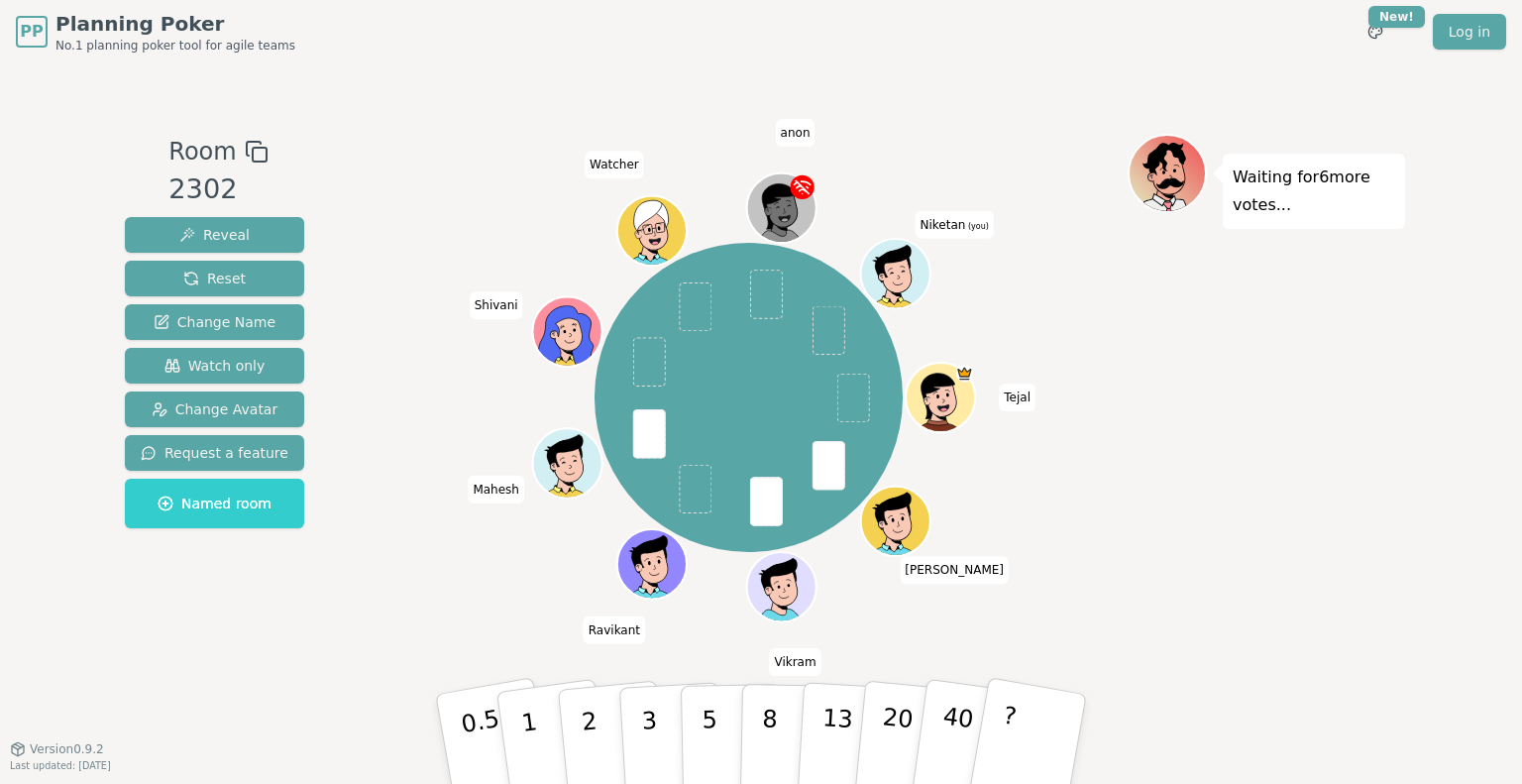
click at [834, 321] on span at bounding box center [829, 330] width 33 height 50
click at [590, 728] on p "2" at bounding box center [592, 742] width 26 height 108
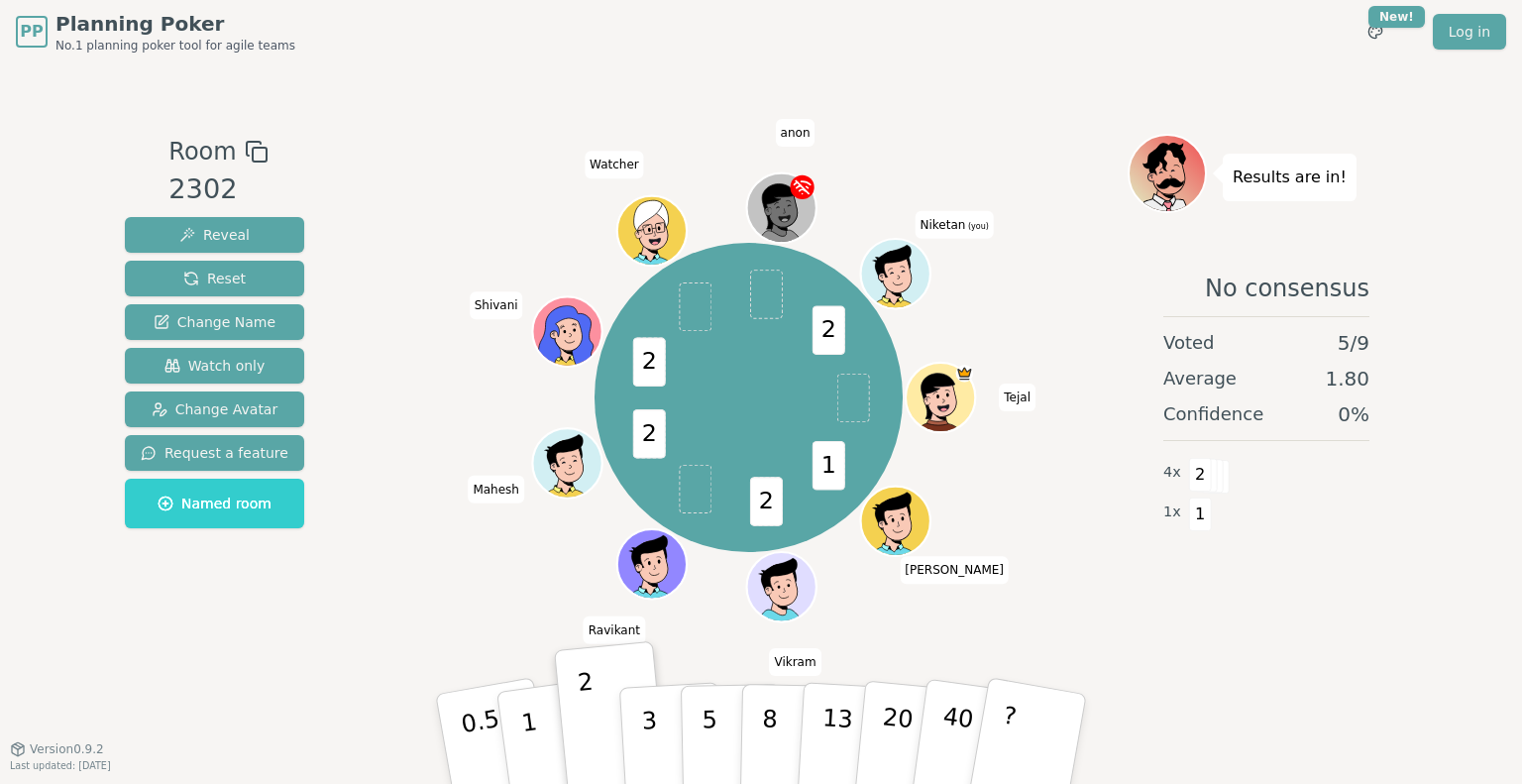
drag, startPoint x: 791, startPoint y: 208, endPoint x: 872, endPoint y: 97, distance: 137.5
click at [872, 97] on div "Room 2302 Reveal Reset Change Name Watch only Change Avatar Request a feature N…" at bounding box center [761, 405] width 1288 height 685
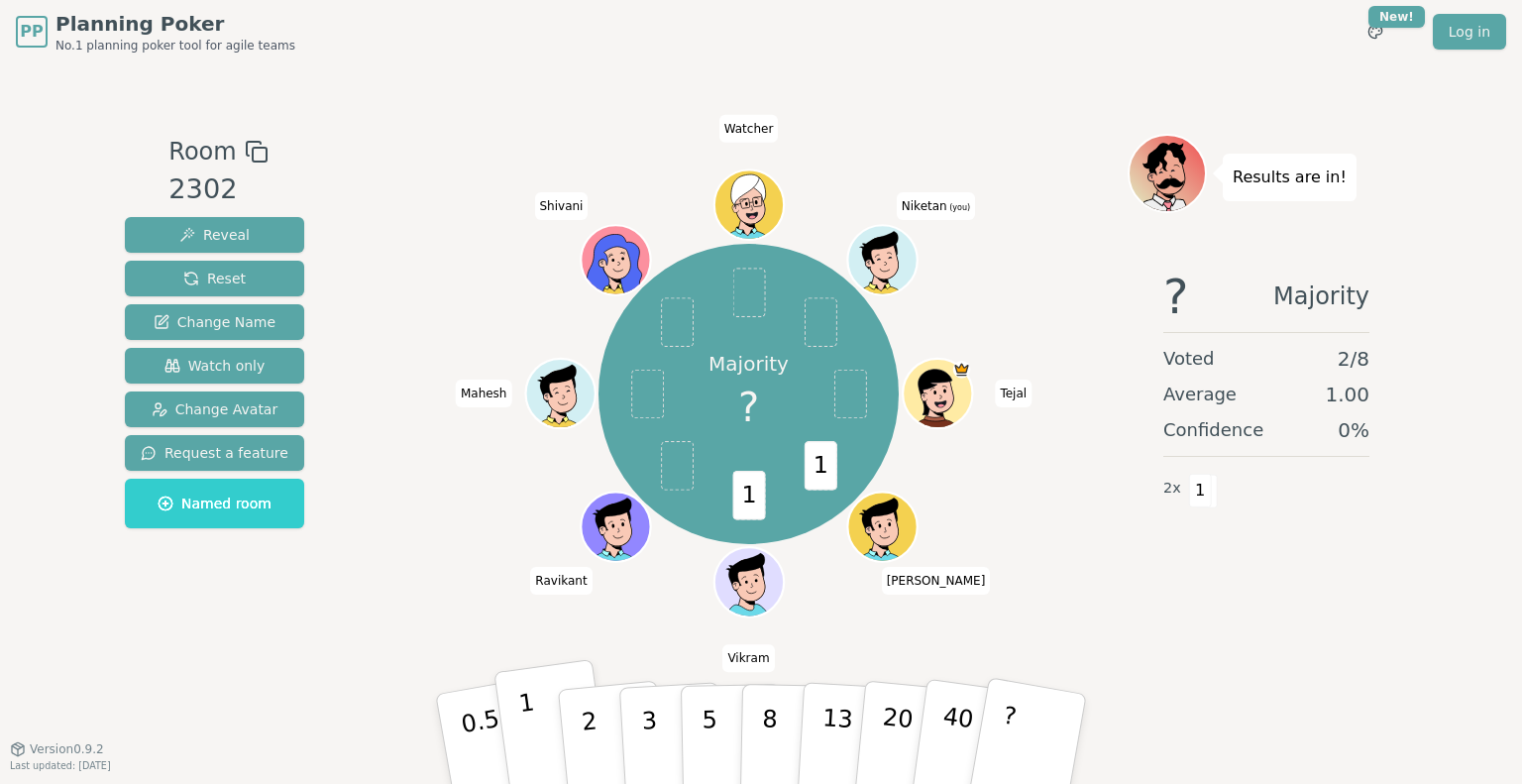
click at [544, 713] on button "1" at bounding box center [552, 739] width 118 height 161
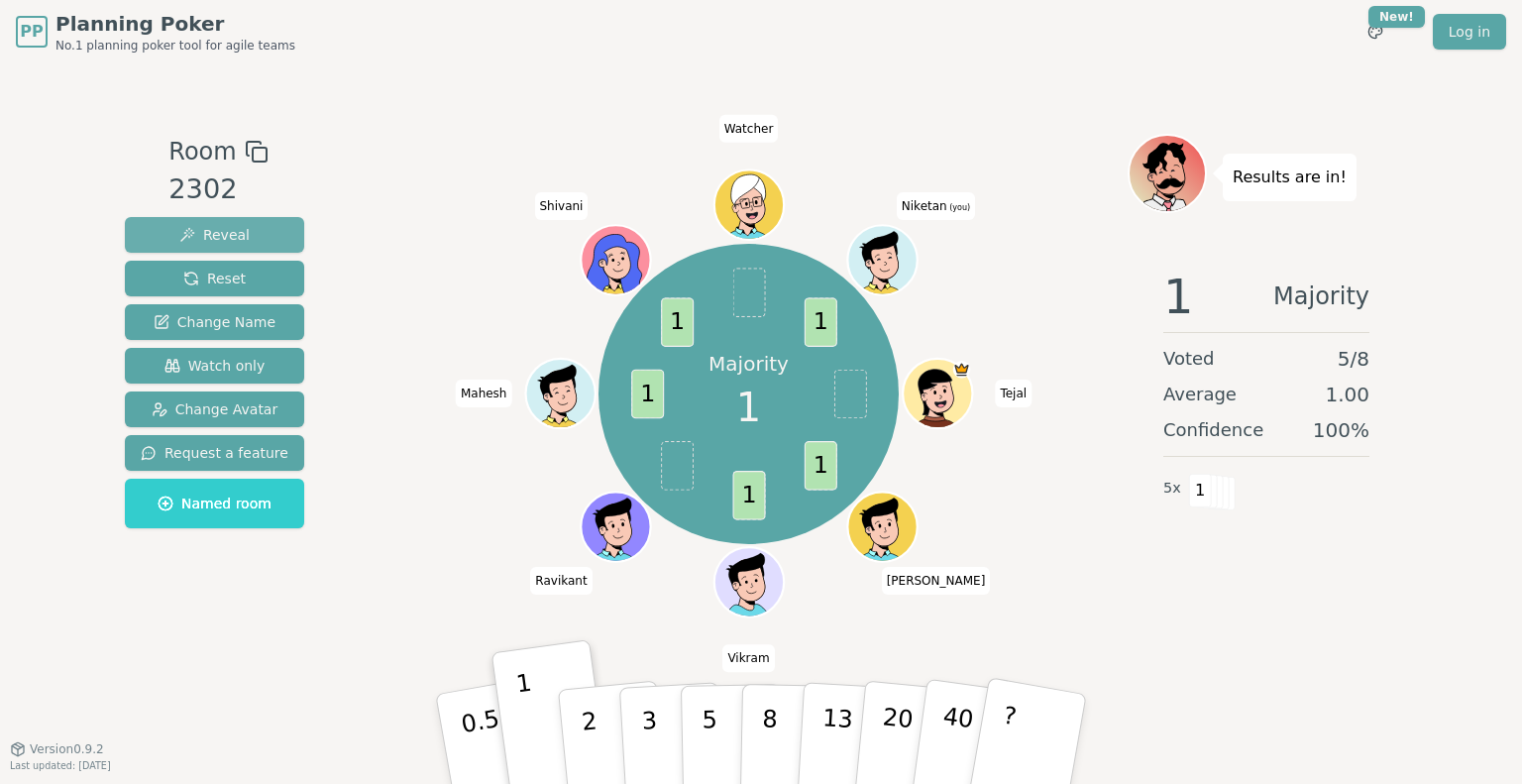
click at [205, 232] on span "Reveal" at bounding box center [214, 235] width 70 height 20
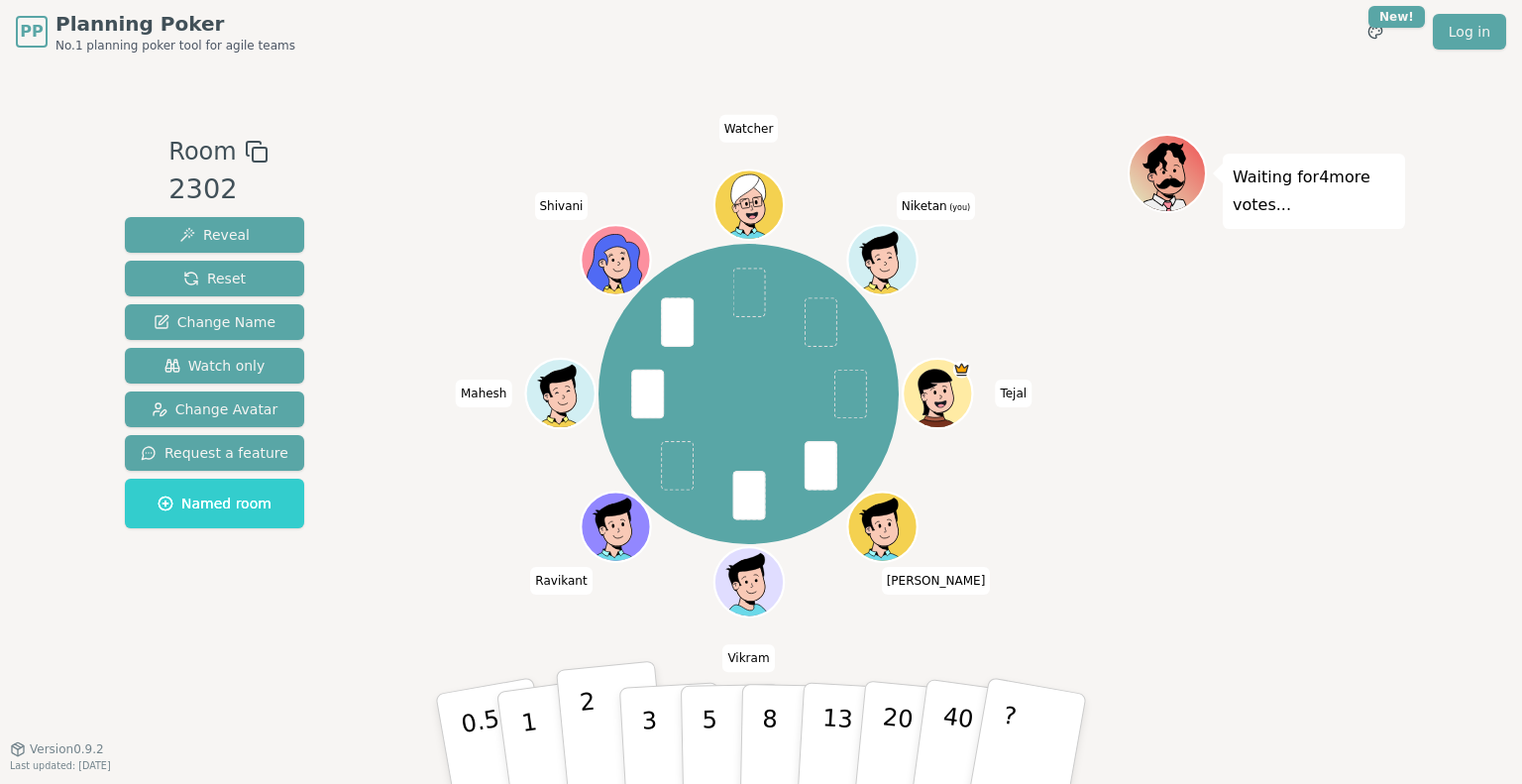
click at [602, 724] on button "2" at bounding box center [612, 740] width 113 height 158
click at [522, 732] on p "1" at bounding box center [532, 742] width 30 height 108
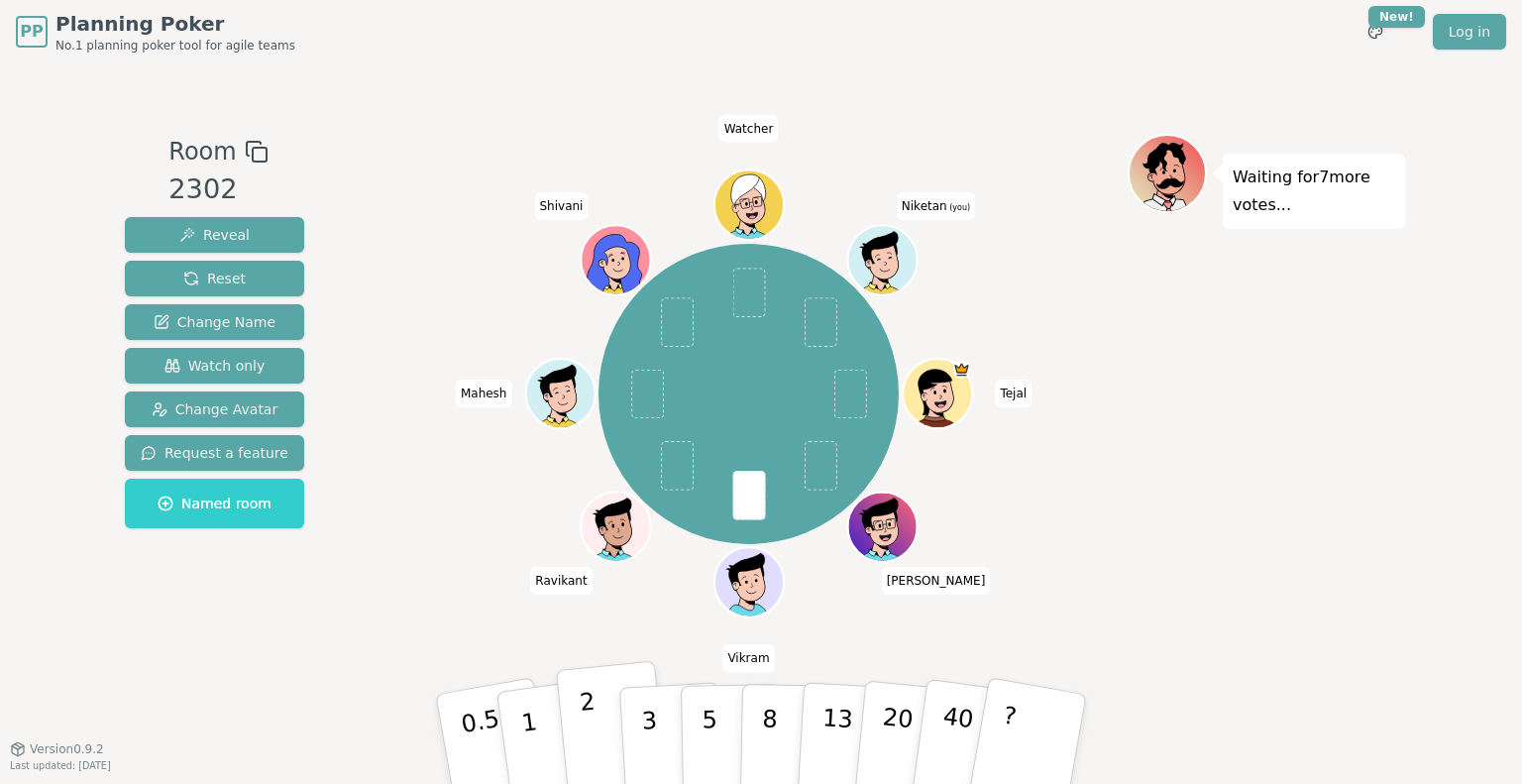
click at [581, 715] on p "2" at bounding box center [592, 742] width 26 height 108
click at [597, 732] on button "2" at bounding box center [612, 740] width 113 height 158
